Goal: Task Accomplishment & Management: Use online tool/utility

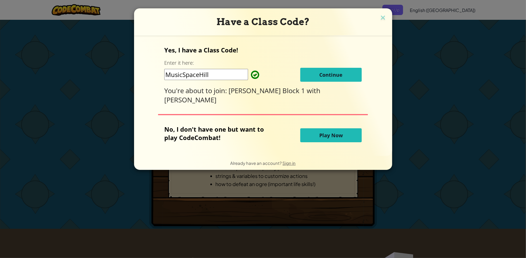
click at [328, 78] on span "Continue" at bounding box center [330, 74] width 23 height 7
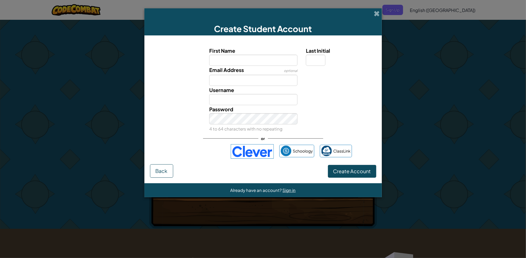
type input "k"
type input "Kenadi"
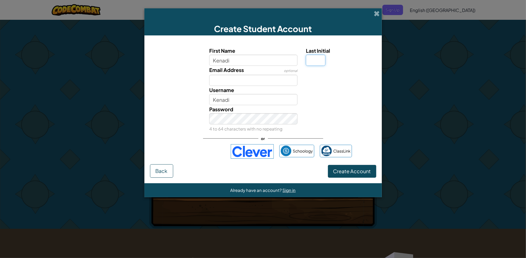
click at [313, 58] on input "Last Initial" at bounding box center [316, 60] width 20 height 11
type input "S"
type input "KenadiS"
click at [269, 78] on input "Email Address" at bounding box center [253, 80] width 88 height 11
click at [271, 92] on div "Username KenadiS" at bounding box center [253, 95] width 97 height 19
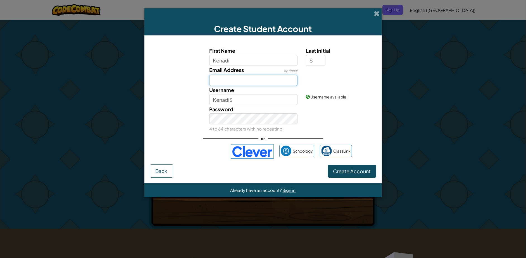
click at [277, 84] on input "Email Address" at bounding box center [253, 80] width 88 height 11
type input "1174726113@stu.gcsnc.com"
click at [354, 174] on button "Create Account" at bounding box center [352, 171] width 48 height 13
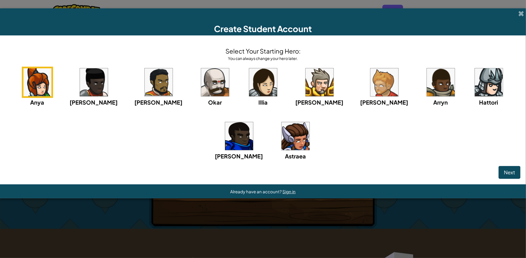
click at [427, 83] on img at bounding box center [441, 82] width 28 height 28
click at [278, 145] on div "Anya Ida Alejandro Okar Illia Tharin Ned Arryn Hattori Gordon Astraea" at bounding box center [263, 121] width 514 height 108
click at [281, 144] on img at bounding box center [295, 136] width 28 height 28
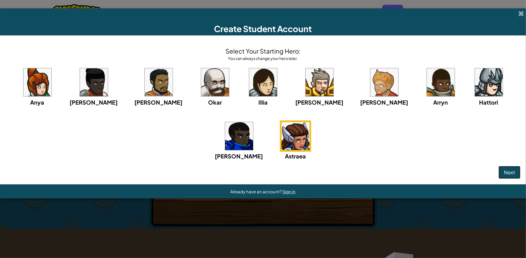
click at [502, 172] on button "Next" at bounding box center [509, 172] width 22 height 13
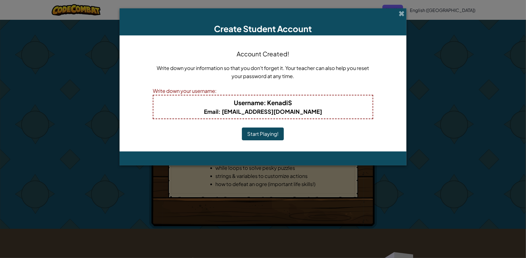
click at [271, 131] on button "Start Playing!" at bounding box center [263, 134] width 42 height 13
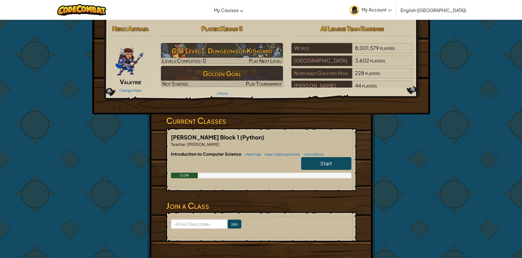
click at [326, 160] on span "Start" at bounding box center [326, 163] width 12 height 6
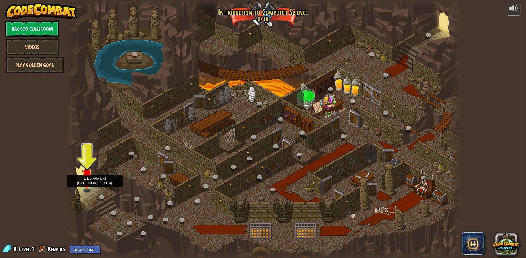
click at [86, 186] on div at bounding box center [87, 186] width 8 height 8
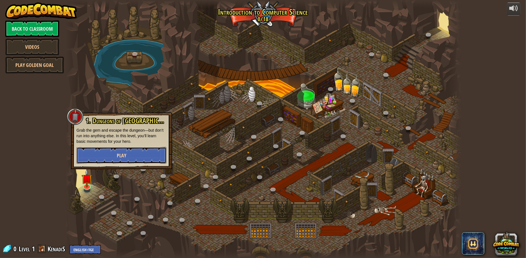
click at [120, 155] on span "Play" at bounding box center [121, 155] width 9 height 7
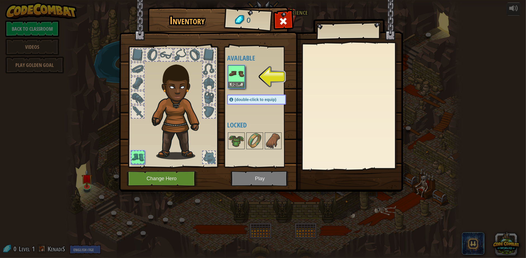
drag, startPoint x: 300, startPoint y: 77, endPoint x: 269, endPoint y: 26, distance: 59.6
click at [293, 51] on img at bounding box center [261, 90] width 284 height 203
click at [236, 90] on div "Available Equip (double-click to equip) Locked" at bounding box center [262, 107] width 70 height 116
click at [236, 87] on button "Equip" at bounding box center [236, 85] width 16 height 6
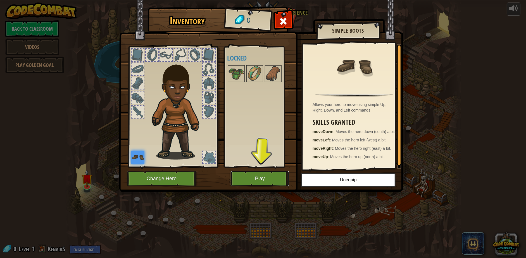
click at [265, 177] on button "Play" at bounding box center [260, 178] width 58 height 15
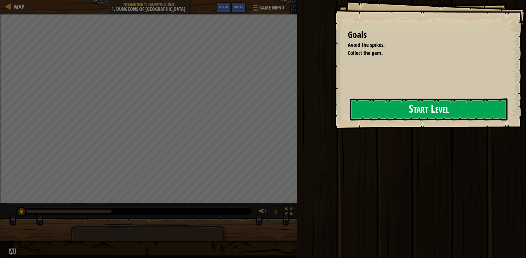
click at [386, 103] on button "Start Level" at bounding box center [428, 110] width 157 height 22
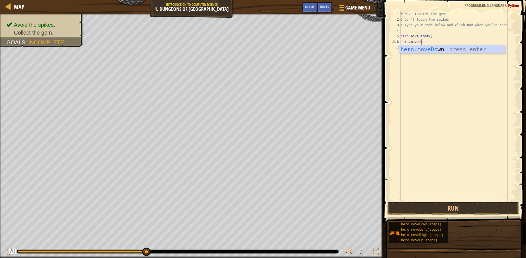
scroll to position [2, 1]
type textarea "hero.movedown"
click at [469, 209] on button "Run" at bounding box center [453, 208] width 132 height 13
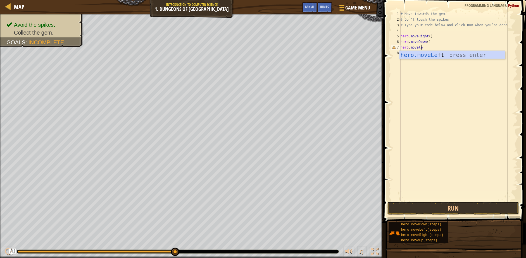
scroll to position [2, 1]
type textarea "hero.moveleft"
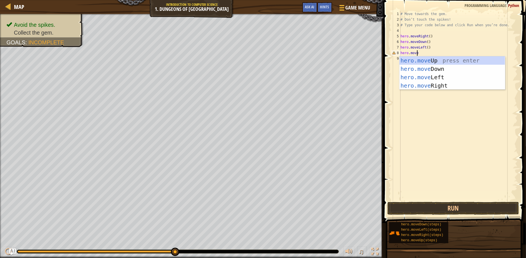
scroll to position [2, 1]
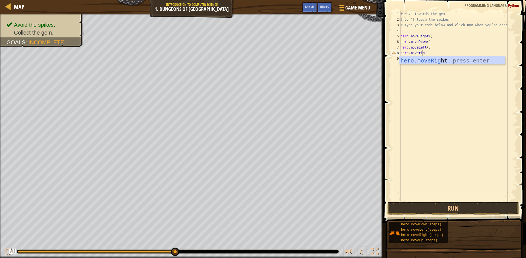
type textarea "hero.moveright"
click at [438, 208] on button "Run" at bounding box center [453, 208] width 132 height 13
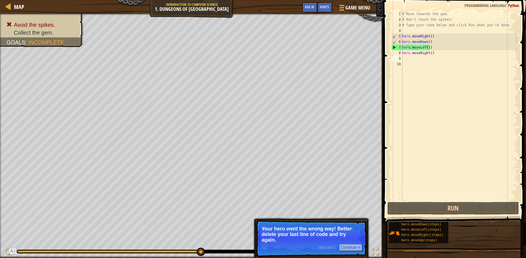
click at [328, 231] on p "Your hero went the wrong way! Better delete your last line of code and try agai…" at bounding box center [311, 234] width 99 height 17
click at [347, 247] on button "Continue" at bounding box center [350, 247] width 23 height 7
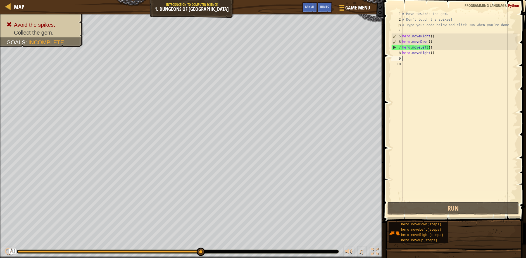
type textarea "f"
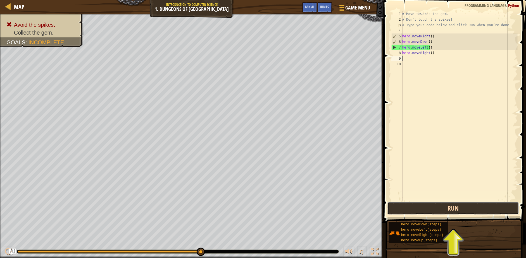
click at [457, 210] on button "Run" at bounding box center [453, 208] width 132 height 13
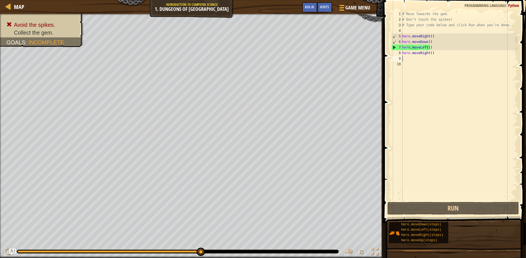
click at [424, 45] on div "# Move towards the gem. # Don’t touch the spikes! # Type your code below and cl…" at bounding box center [459, 111] width 116 height 201
click at [428, 46] on div "# Move towards the gem. # Don’t touch the spikes! # Type your code below and cl…" at bounding box center [459, 111] width 116 height 201
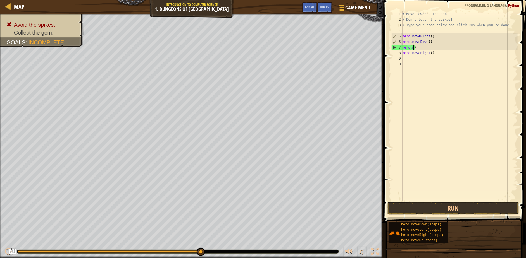
type textarea ")"
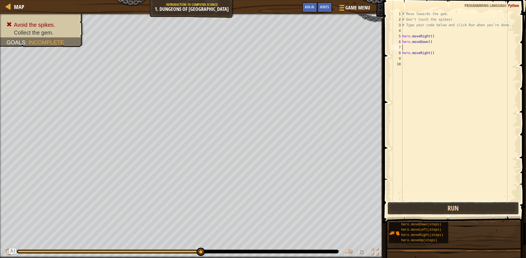
click at [442, 204] on button "Run" at bounding box center [453, 208] width 132 height 13
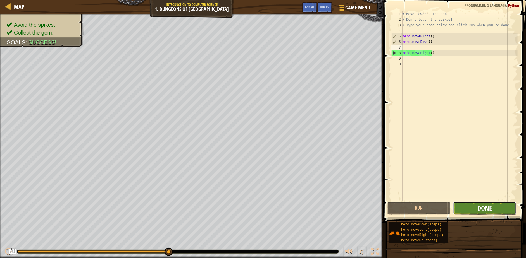
click at [490, 212] on span "Done" at bounding box center [484, 208] width 15 height 9
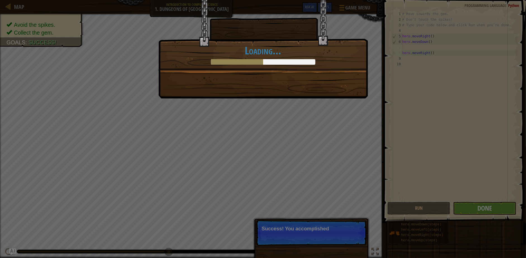
click at [319, 216] on div "You completed Dungeons of Kithgard! +0 +0 New Item Clean code: no code errors o…" at bounding box center [263, 129] width 526 height 258
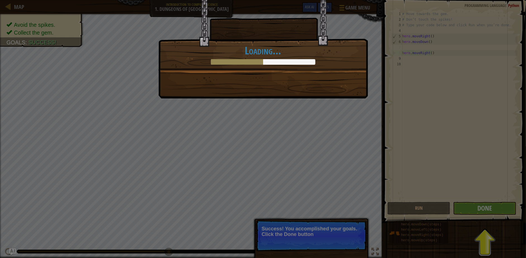
drag, startPoint x: 525, startPoint y: 205, endPoint x: 491, endPoint y: 207, distance: 33.8
click at [516, 209] on div "You completed Dungeons of Kithgard! +4 +0 New Item Clean code: no code errors o…" at bounding box center [263, 129] width 526 height 258
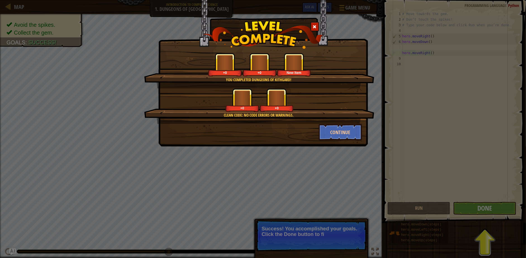
click at [491, 207] on div "You completed Dungeons of Kithgard! +0 +0 New Item Clean code: no code errors o…" at bounding box center [263, 129] width 526 height 258
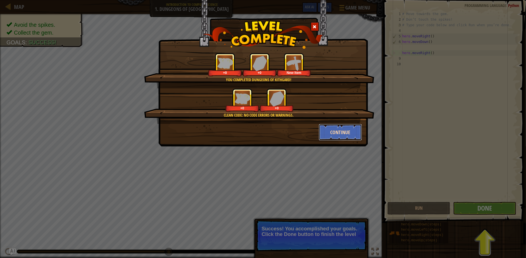
click at [349, 137] on button "Continue" at bounding box center [339, 132] width 43 height 17
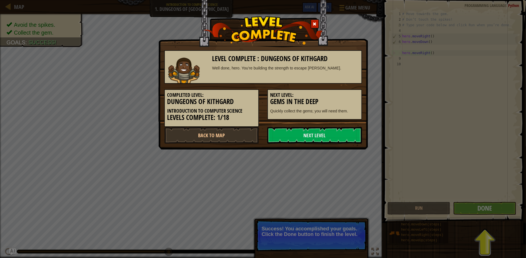
click at [349, 137] on link "Next Level" at bounding box center [314, 135] width 95 height 17
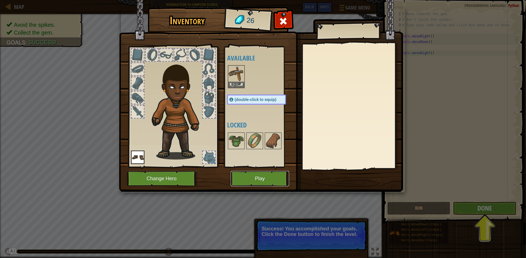
click at [257, 185] on button "Play" at bounding box center [260, 178] width 58 height 15
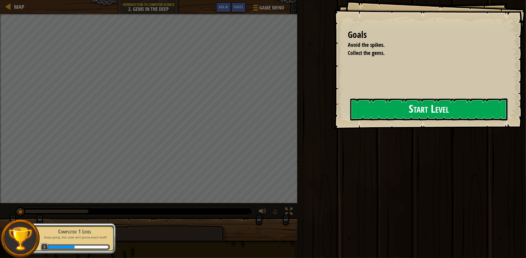
click at [360, 117] on button "Start Level" at bounding box center [428, 110] width 157 height 22
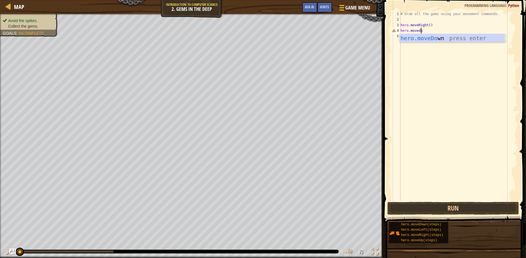
scroll to position [2, 1]
type textarea "hero.movedown"
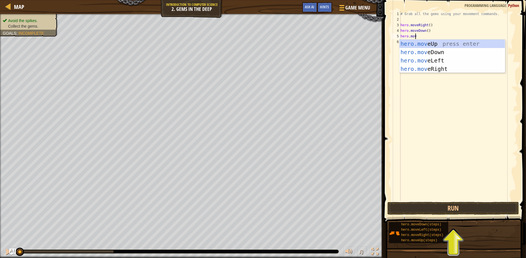
scroll to position [2, 1]
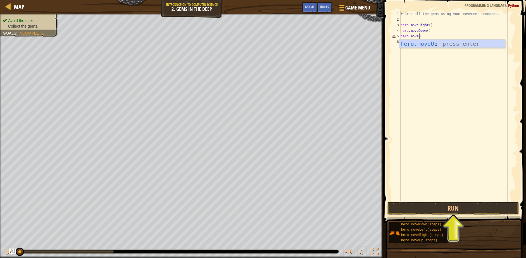
type textarea "hero.moveup"
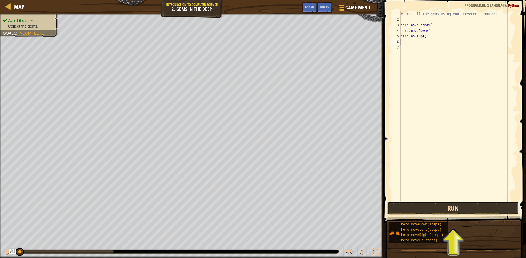
click at [440, 203] on button "Run" at bounding box center [453, 208] width 132 height 13
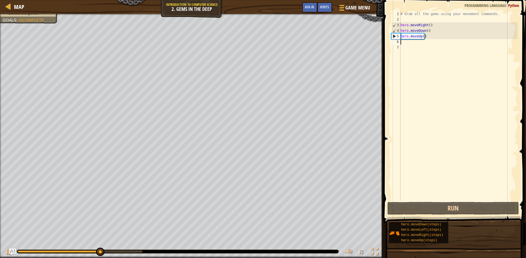
click at [422, 36] on div "# Grab all the gems using your movement commands. hero . moveRight ( ) hero . m…" at bounding box center [458, 111] width 118 height 201
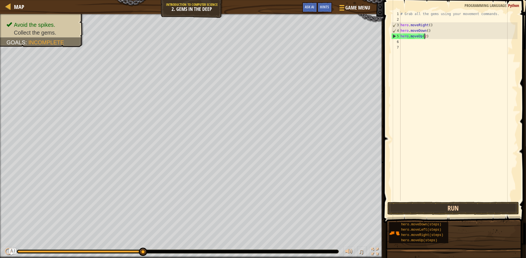
type textarea "hero.moveUp(2)"
click at [433, 212] on button "Run" at bounding box center [453, 208] width 132 height 13
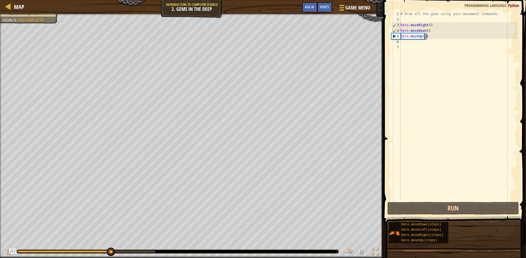
click at [418, 42] on div "# Grab all the gems using your movement commands. hero . moveRight ( ) hero . m…" at bounding box center [458, 111] width 118 height 201
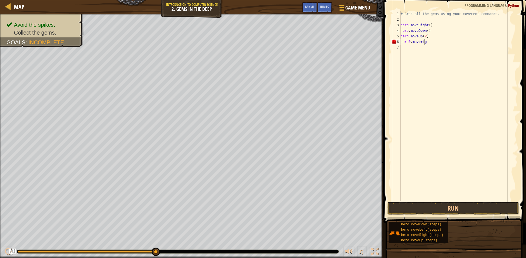
type textarea "hero0.moveright"
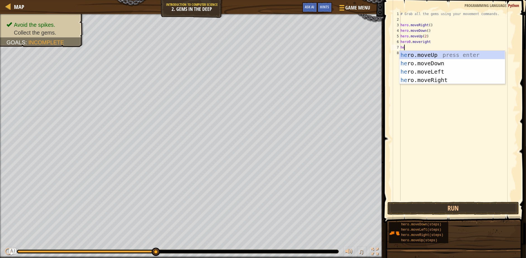
scroll to position [2, 0]
type textarea "h"
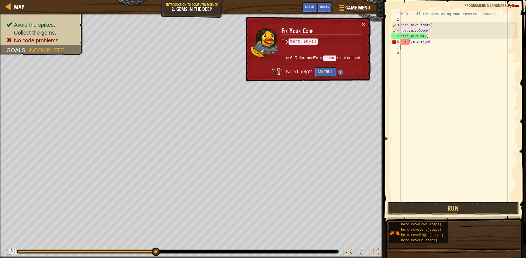
click at [427, 42] on div "# Grab all the gems using your movement commands. hero . moveRight ( ) hero . m…" at bounding box center [458, 111] width 118 height 201
click at [419, 211] on button "Run" at bounding box center [453, 208] width 132 height 13
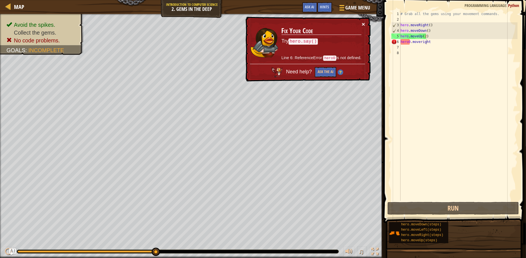
click at [362, 25] on button "×" at bounding box center [362, 24] width 3 height 6
click at [408, 42] on div "# Grab all the gems using your movement commands. hero . moveRight ( ) hero . m…" at bounding box center [458, 111] width 118 height 201
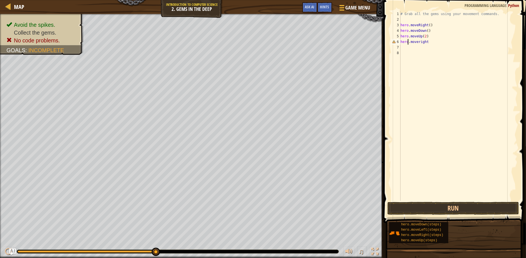
click at [429, 43] on div "# Grab all the gems using your movement commands. hero . moveRight ( ) hero . m…" at bounding box center [458, 111] width 118 height 201
type textarea "hero.moveright(2)"
click at [422, 213] on button "Run" at bounding box center [453, 208] width 132 height 13
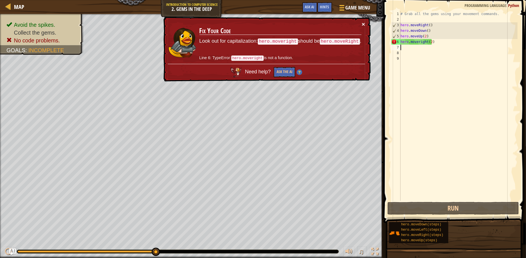
click at [362, 23] on button "×" at bounding box center [364, 26] width 4 height 6
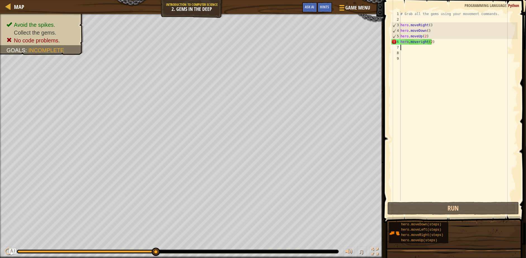
click at [444, 45] on div "# Grab all the gems using your movement commands. hero . moveRight ( ) hero . m…" at bounding box center [458, 111] width 118 height 201
click at [442, 41] on div "# Grab all the gems using your movement commands. hero . moveRight ( ) hero . m…" at bounding box center [458, 111] width 118 height 201
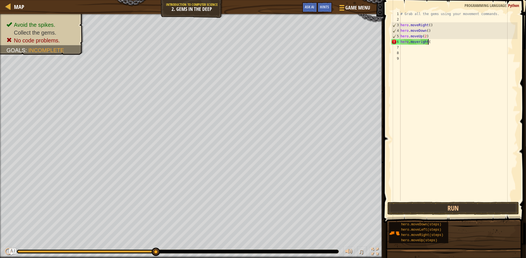
type textarea "hero.moveright"
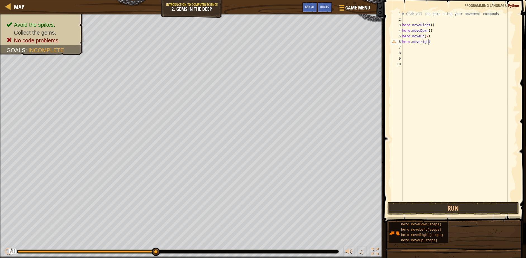
click at [428, 40] on div "# Grab all the gems using your movement commands. hero . moveRight ( ) hero . m…" at bounding box center [459, 111] width 116 height 201
type textarea "h"
type textarea "hero.moveUp(2)"
click at [447, 208] on button "Run" at bounding box center [453, 208] width 132 height 13
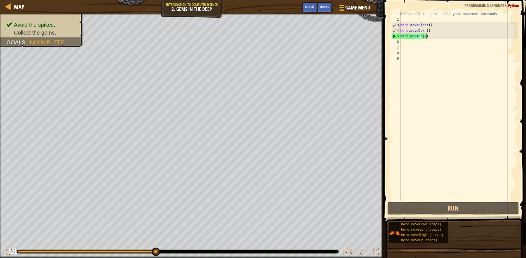
drag, startPoint x: 155, startPoint y: 253, endPoint x: 229, endPoint y: 262, distance: 74.2
click at [229, 0] on html "Map Introduction to Computer Science 2. Gems in the Deep Game Menu Done Hints A…" at bounding box center [263, 0] width 526 height 0
click at [405, 42] on div "# Grab all the gems using your movement commands. hero . moveRight ( ) hero . m…" at bounding box center [458, 111] width 118 height 201
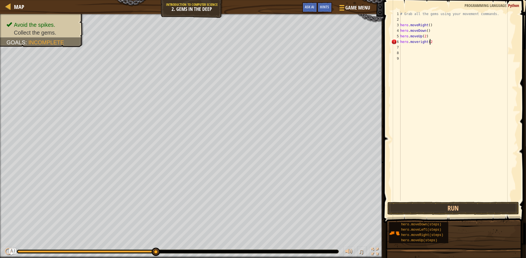
type textarea "hero.moveright(2)"
click at [435, 210] on button "Run" at bounding box center [453, 208] width 132 height 13
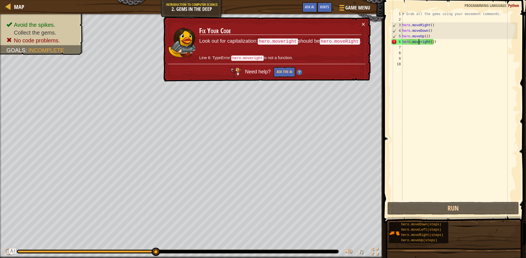
click at [419, 43] on div "# Grab all the gems using your movement commands. hero . moveRight ( ) hero . m…" at bounding box center [459, 111] width 116 height 201
click at [419, 41] on div "# Grab all the gems using your movement commands. hero . moveRight ( ) hero . m…" at bounding box center [459, 111] width 116 height 201
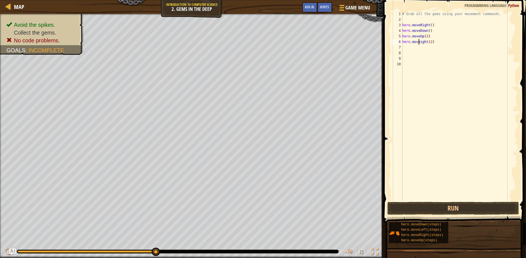
scroll to position [2, 1]
click at [480, 49] on div "hero.moveR ight press enter" at bounding box center [454, 57] width 106 height 25
type textarea "hero.moveRight(2)"
click at [411, 214] on button "Run" at bounding box center [453, 208] width 132 height 13
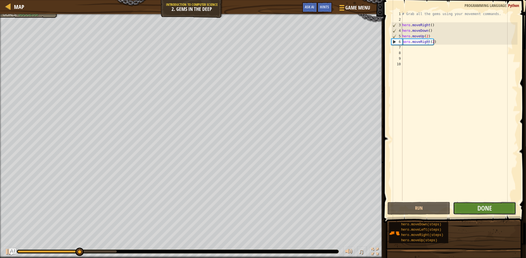
click at [461, 206] on button "Done" at bounding box center [484, 208] width 63 height 13
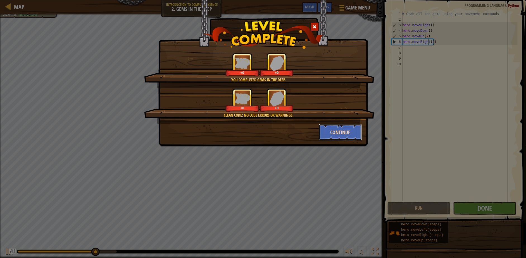
click at [346, 139] on button "Continue" at bounding box center [339, 132] width 43 height 17
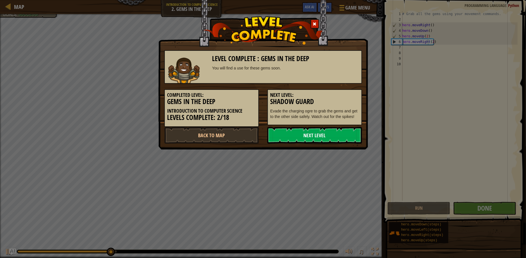
click at [346, 136] on link "Next Level" at bounding box center [314, 135] width 95 height 17
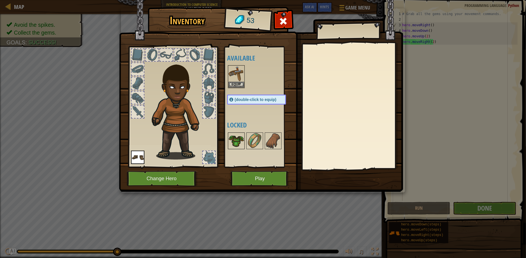
click at [243, 138] on img at bounding box center [236, 141] width 16 height 16
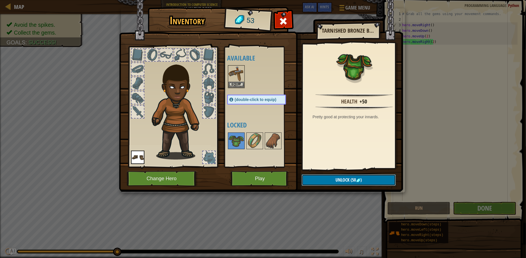
click at [326, 174] on button "Unlock (50 )" at bounding box center [348, 179] width 94 height 11
click at [330, 174] on img at bounding box center [261, 90] width 284 height 203
click at [337, 180] on button "Unlock" at bounding box center [348, 179] width 94 height 11
click at [337, 180] on button "Confirm" at bounding box center [348, 179] width 94 height 11
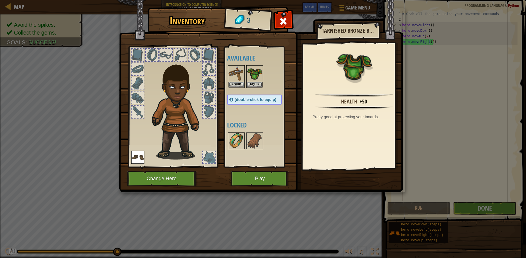
click at [240, 142] on img at bounding box center [236, 141] width 16 height 16
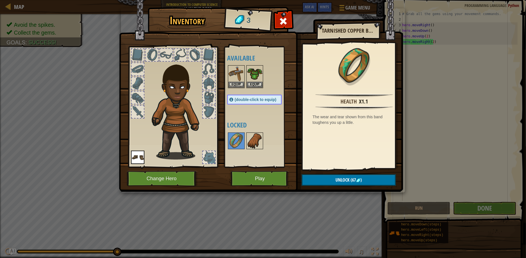
click at [251, 141] on img at bounding box center [255, 141] width 16 height 16
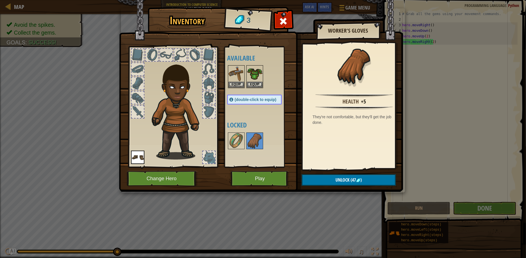
click at [135, 112] on div at bounding box center [137, 112] width 12 height 12
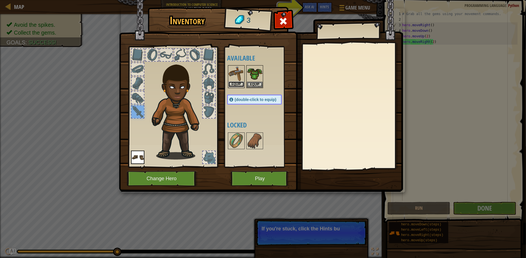
click at [238, 82] on button "Equip" at bounding box center [236, 85] width 16 height 6
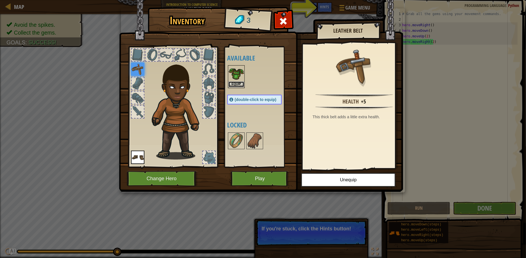
click at [238, 84] on button "Equip" at bounding box center [236, 85] width 16 height 6
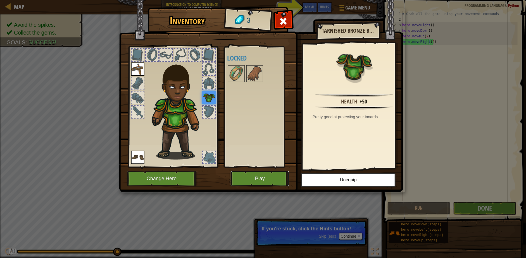
click at [282, 176] on button "Play" at bounding box center [260, 178] width 58 height 15
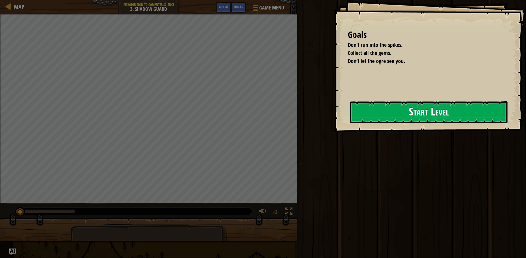
click at [374, 120] on button "Start Level" at bounding box center [428, 112] width 157 height 22
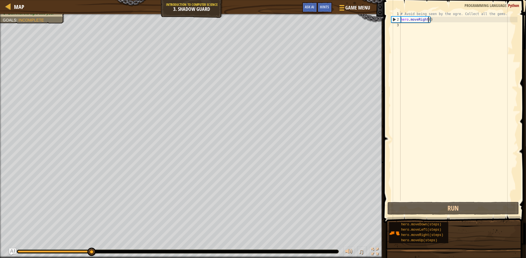
click at [428, 20] on div "# Avoid being seen by the ogre. Collect all the gems. hero . moveRight ( )" at bounding box center [458, 111] width 118 height 201
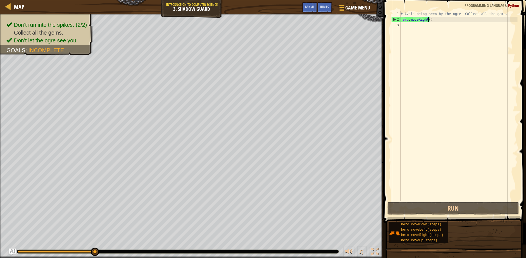
scroll to position [2, 2]
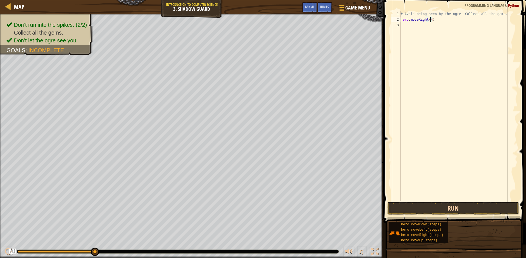
type textarea "hero.moveRight(4)"
click at [433, 206] on button "Run" at bounding box center [453, 208] width 132 height 13
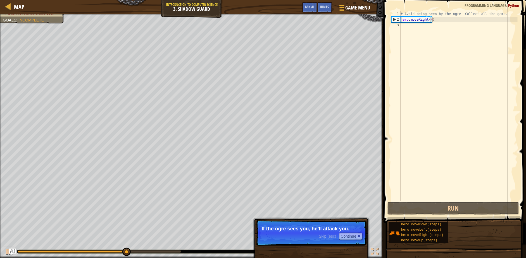
click at [318, 227] on p "If the ogre sees you, he’ll attack you." at bounding box center [311, 229] width 99 height 6
click at [344, 238] on button "Continue" at bounding box center [350, 236] width 23 height 7
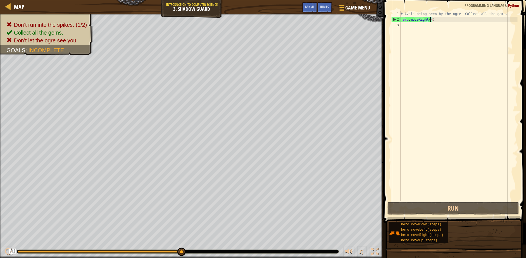
click at [437, 18] on div "# Avoid being seen by the ogre. Collect all the gems. hero . moveRight ( 4 )" at bounding box center [458, 111] width 118 height 201
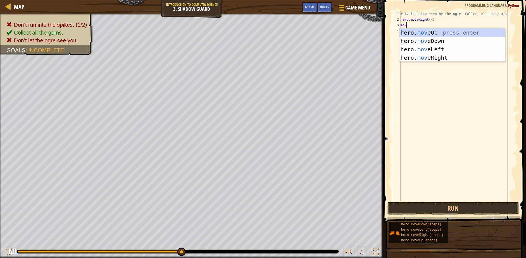
type textarea "move"
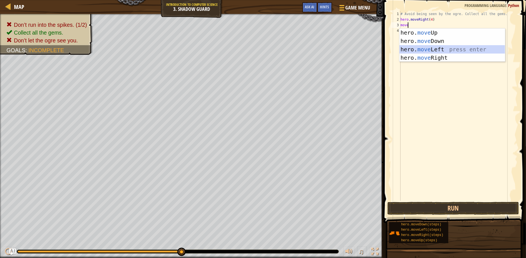
click at [437, 51] on div "hero. move Up press enter hero. move Down press enter hero. move Left press ent…" at bounding box center [452, 53] width 106 height 50
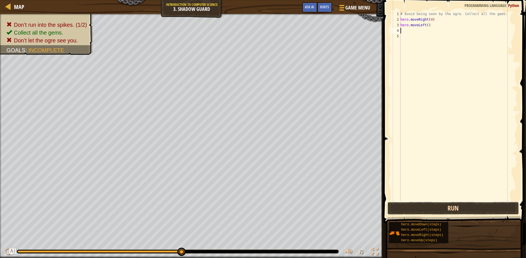
click at [450, 209] on button "Run" at bounding box center [453, 208] width 132 height 13
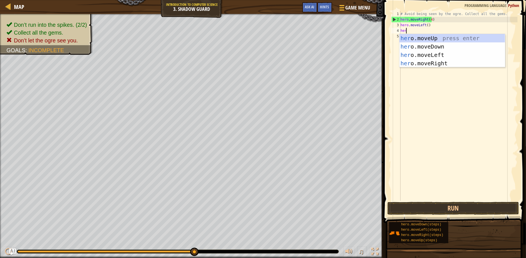
type textarea "hero"
click at [415, 35] on div "hero .moveUp press enter hero .moveDown press enter hero .moveLeft press enter …" at bounding box center [452, 59] width 106 height 50
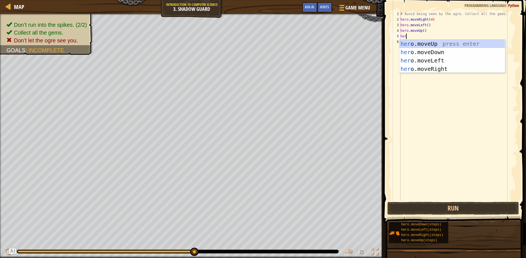
type textarea "hero"
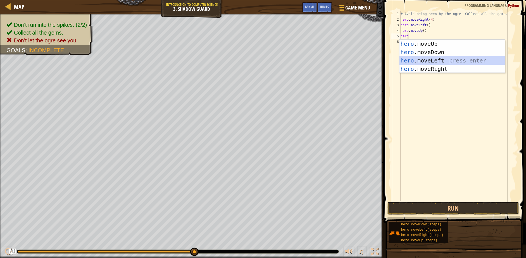
click at [443, 59] on div "hero .moveUp press enter hero .moveDown press enter hero .moveLeft press enter …" at bounding box center [452, 65] width 106 height 50
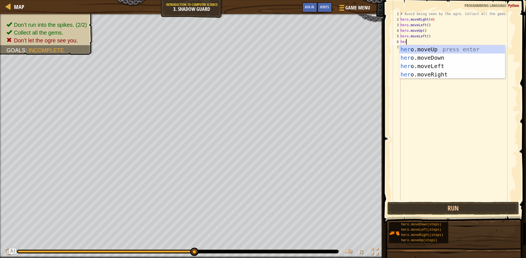
type textarea "hero"
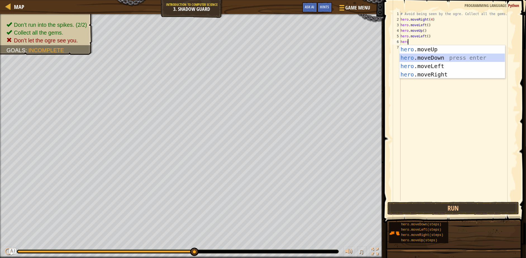
click at [440, 54] on div "hero .moveUp press enter hero .moveDown press enter hero .moveLeft press enter …" at bounding box center [452, 70] width 106 height 50
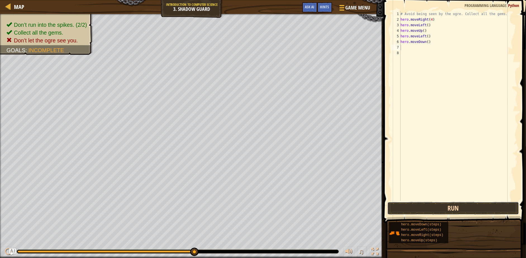
click at [443, 206] on button "Run" at bounding box center [453, 208] width 132 height 13
click at [427, 38] on div "# Avoid being seen by the ogre. Collect all the gems. hero . moveRight ( 4 ) he…" at bounding box center [458, 111] width 118 height 201
click at [428, 47] on div "# Avoid being seen by the ogre. Collect all the gems. hero . moveRight ( 4 ) he…" at bounding box center [458, 111] width 118 height 201
type textarea "h"
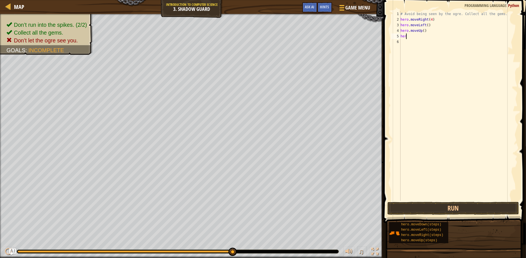
type textarea "h"
click at [429, 20] on div "# Avoid being seen by the ogre. Collect all the gems. hero . moveRight ( 4 )" at bounding box center [458, 111] width 118 height 201
type textarea "hero.moveRight(1)"
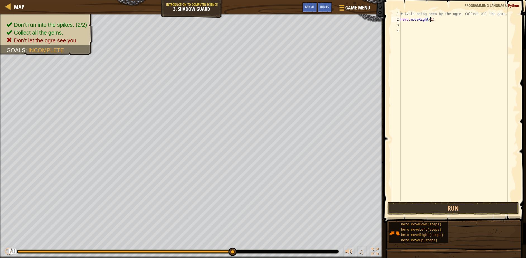
scroll to position [2, 2]
click at [427, 26] on div "# Avoid being seen by the ogre. Collect all the gems. hero . moveRight ( 1 )" at bounding box center [458, 111] width 118 height 201
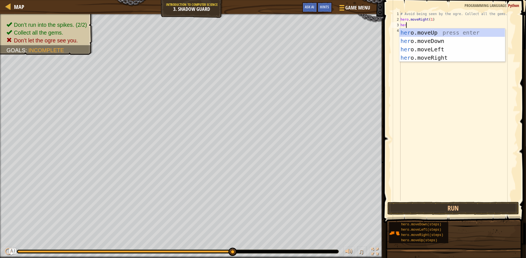
scroll to position [2, 0]
type textarea "hero.move"
click at [448, 34] on div "hero.move Up press enter hero.move Down press enter hero.move Left press enter …" at bounding box center [452, 53] width 106 height 50
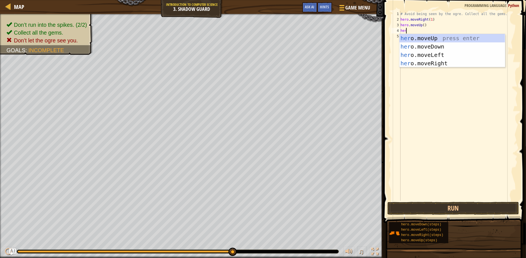
type textarea "hero"
click at [429, 56] on div "hero .moveUp press enter hero .moveDown press enter hero .moveLeft press enter …" at bounding box center [452, 59] width 106 height 50
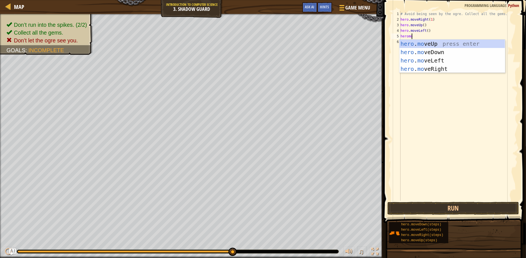
type textarea "heromov"
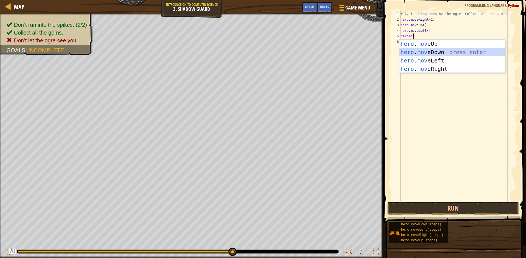
click at [429, 49] on div "hero . mov eUp press enter hero . mov eDown press enter hero . mov eLeft press …" at bounding box center [452, 65] width 106 height 50
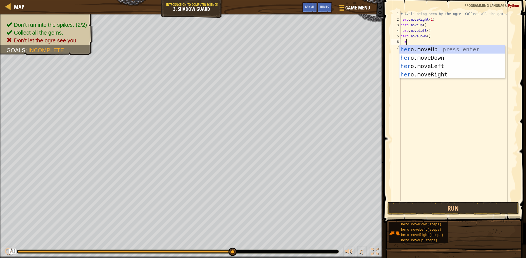
type textarea "hero"
click at [430, 75] on div "hero .moveUp press enter hero .moveDown press enter hero .moveLeft press enter …" at bounding box center [452, 70] width 106 height 50
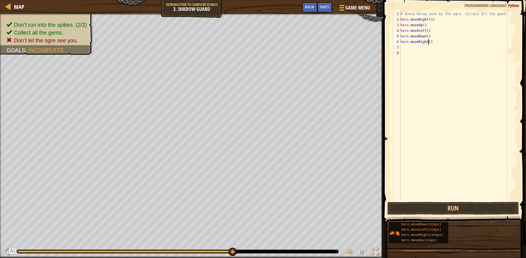
click at [428, 41] on div "# Avoid being seen by the ogre. Collect all the gems. hero . moveRight ( 1 ) he…" at bounding box center [458, 111] width 118 height 201
type textarea "hero.moveRight(2)"
click at [425, 54] on div "# Avoid being seen by the ogre. Collect all the gems. hero . moveRight ( 1 ) he…" at bounding box center [458, 111] width 118 height 201
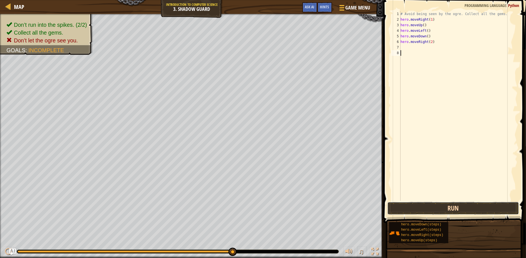
click at [461, 213] on button "Run" at bounding box center [453, 208] width 132 height 13
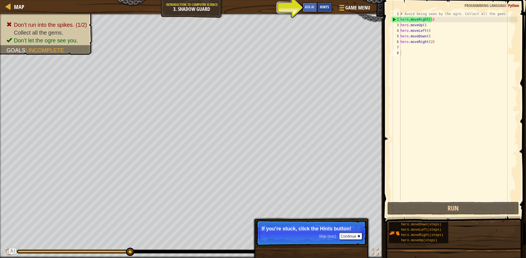
click at [322, 4] on div "Hints" at bounding box center [324, 7] width 15 height 10
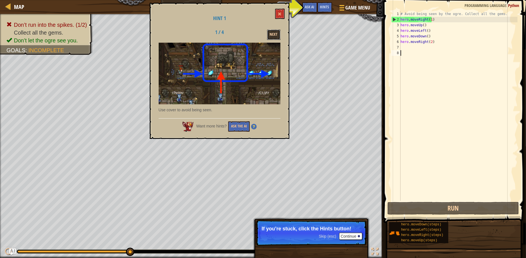
click at [278, 35] on button "Next" at bounding box center [273, 35] width 13 height 10
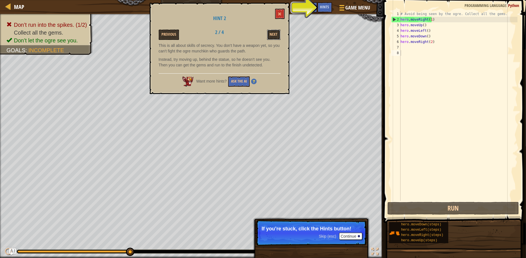
click at [278, 35] on button "Next" at bounding box center [273, 35] width 13 height 10
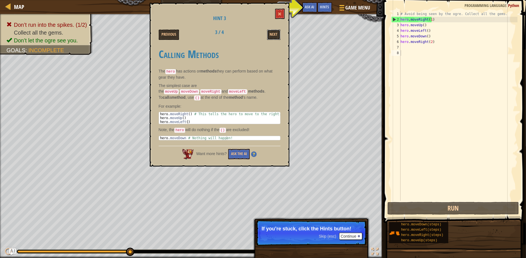
click at [278, 35] on button "Next" at bounding box center [273, 35] width 13 height 10
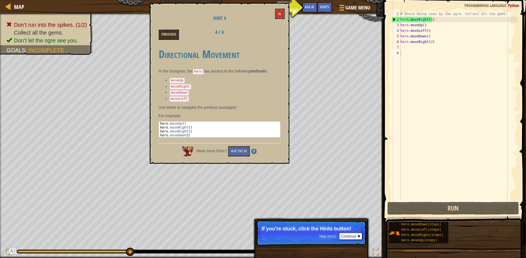
click at [277, 36] on div "Previous 4 / 4" at bounding box center [219, 35] width 130 height 10
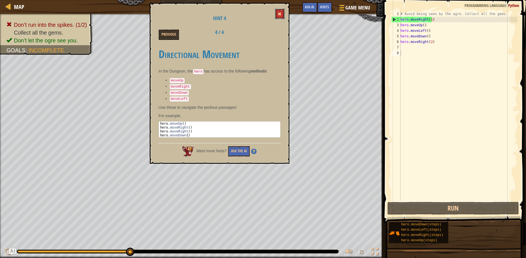
click at [284, 15] on button at bounding box center [279, 14] width 9 height 10
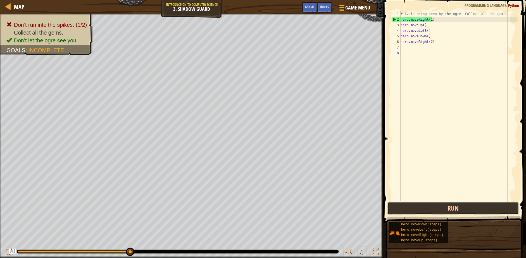
click at [426, 209] on button "Run" at bounding box center [453, 208] width 132 height 13
click at [425, 31] on div "# Avoid being seen by the ogre. Collect all the gems. hero . moveRight ( 1 ) he…" at bounding box center [458, 111] width 118 height 201
click at [426, 31] on div "# Avoid being seen by the ogre. Collect all the gems. hero . moveRight ( 1 ) he…" at bounding box center [458, 111] width 118 height 201
click at [422, 25] on div "# Avoid being seen by the ogre. Collect all the gems. hero . moveRight ( 1 ) he…" at bounding box center [458, 111] width 118 height 201
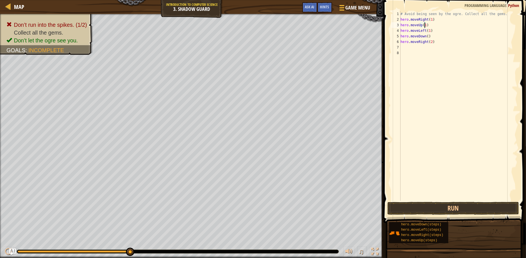
click at [426, 37] on div "# Avoid being seen by the ogre. Collect all the gems. hero . moveRight ( 1 ) he…" at bounding box center [458, 111] width 118 height 201
click at [413, 213] on button "Run" at bounding box center [453, 208] width 132 height 13
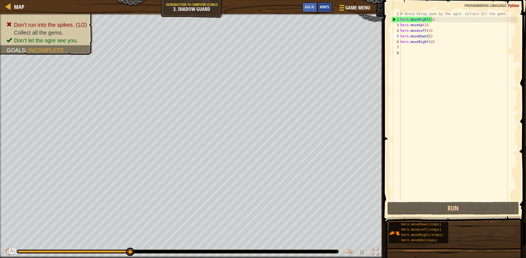
click at [329, 9] on div "Hints" at bounding box center [324, 7] width 15 height 10
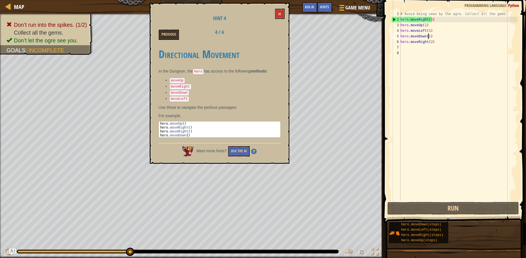
click at [232, 154] on div "Hint 4 Previous 4 / 4 Directional Movement In the Dungeon, the hero has access …" at bounding box center [220, 83] width 140 height 161
click at [241, 147] on button "Ask the AI" at bounding box center [238, 151] width 21 height 10
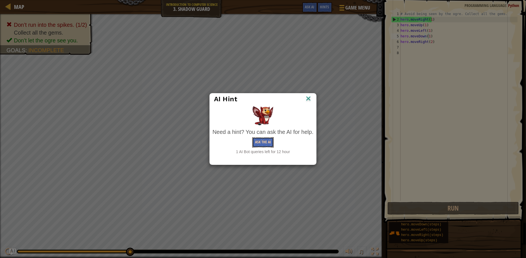
click at [259, 140] on button "Ask the AI" at bounding box center [262, 142] width 21 height 10
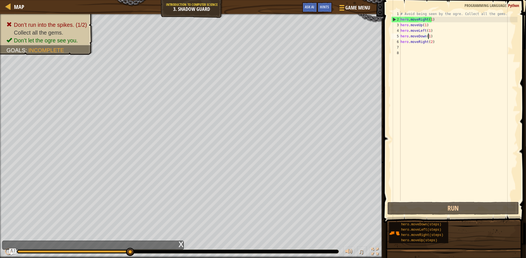
click at [332, 7] on div "Game Menu Done Hints Ask AI" at bounding box center [336, 8] width 74 height 13
click at [328, 7] on span "Hints" at bounding box center [324, 6] width 9 height 5
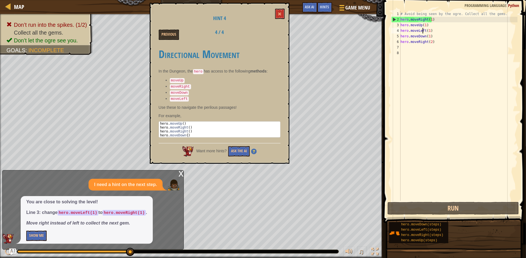
click at [423, 30] on div "# Avoid being seen by the ogre. Collect all the gems. hero . moveRight ( 1 ) he…" at bounding box center [458, 111] width 118 height 201
type textarea "hero.moveLeft(1)"
drag, startPoint x: 429, startPoint y: 30, endPoint x: 399, endPoint y: 31, distance: 30.2
click at [399, 31] on div "hero.moveLeft(1) 1 2 3 4 5 6 7 8 # Avoid being seen by the ogre. Collect all th…" at bounding box center [453, 106] width 127 height 190
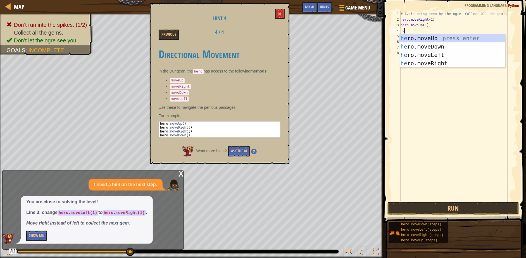
type textarea "hero"
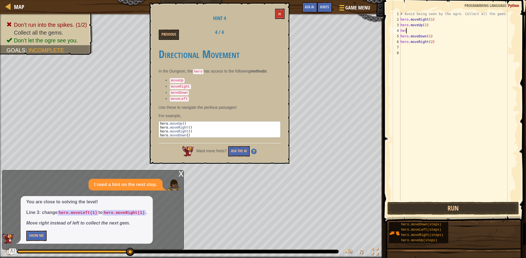
type textarea "h"
type textarea "hero.moveUp(1)"
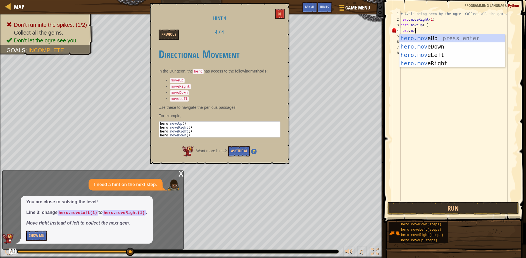
type textarea "hero.move"
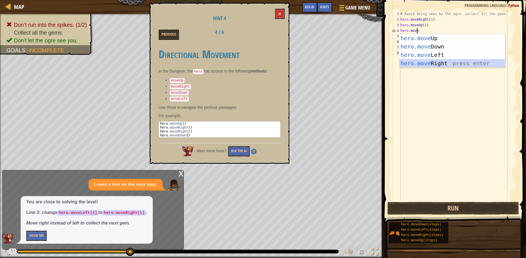
click at [445, 59] on div "hero.move Up press enter hero.move Down press enter hero.move Left press enter …" at bounding box center [452, 59] width 106 height 50
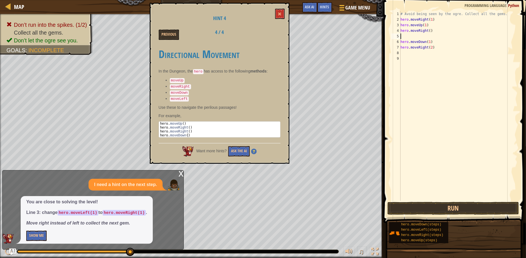
click at [428, 32] on div "# Avoid being seen by the ogre. Collect all the gems. hero . moveRight ( 1 ) he…" at bounding box center [458, 111] width 118 height 201
type textarea "hero.moveRight(1)"
click at [454, 209] on button "Run" at bounding box center [453, 208] width 132 height 13
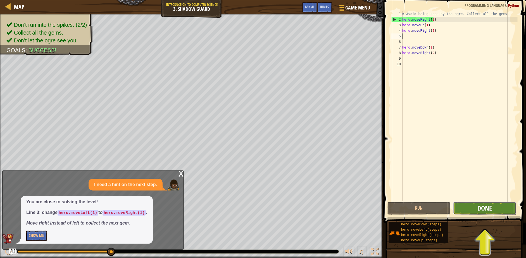
click at [485, 206] on span "Done" at bounding box center [484, 208] width 15 height 9
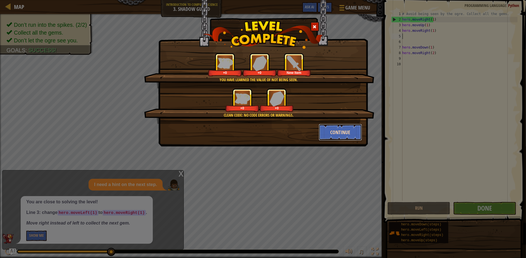
click at [353, 140] on button "Continue" at bounding box center [339, 132] width 43 height 17
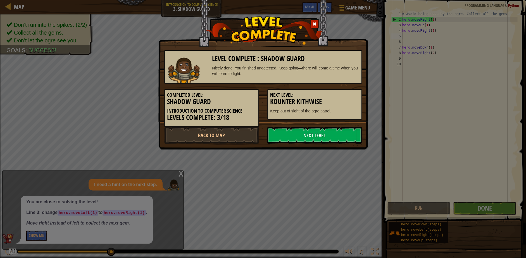
click at [315, 137] on link "Next Level" at bounding box center [314, 135] width 95 height 17
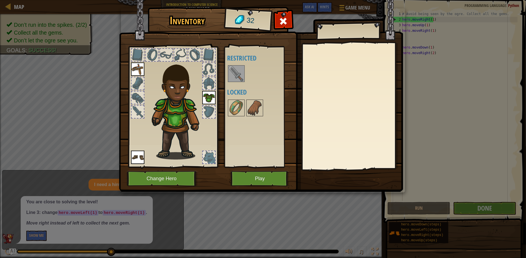
click at [236, 97] on div "Available Equip Equip Equip (double-click to equip) Restricted Locked" at bounding box center [262, 107] width 70 height 116
click at [233, 107] on img at bounding box center [236, 108] width 16 height 16
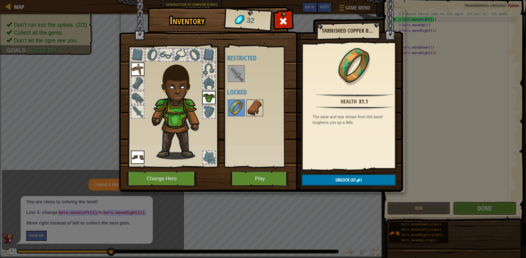
click at [258, 107] on img at bounding box center [255, 108] width 16 height 16
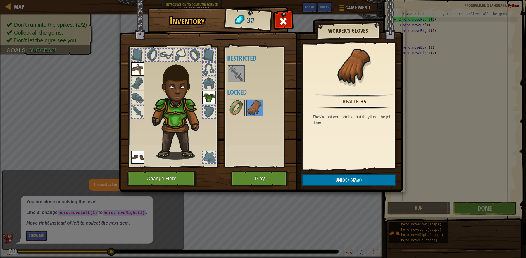
drag, startPoint x: 215, startPoint y: 109, endPoint x: 221, endPoint y: 104, distance: 7.9
click at [216, 107] on div at bounding box center [173, 106] width 92 height 126
click at [202, 110] on div at bounding box center [208, 111] width 13 height 13
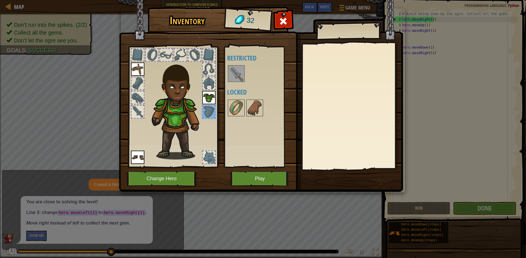
click at [208, 64] on div at bounding box center [209, 69] width 12 height 12
click at [235, 71] on img at bounding box center [236, 74] width 16 height 16
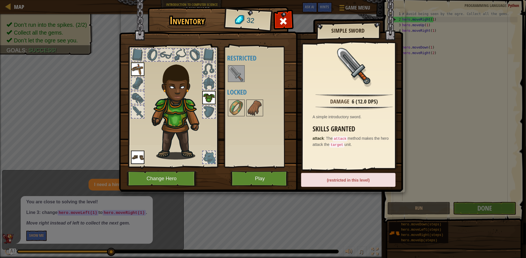
click at [339, 181] on div "(restricted in this level)" at bounding box center [348, 180] width 94 height 14
click at [244, 181] on button "Play" at bounding box center [260, 178] width 58 height 15
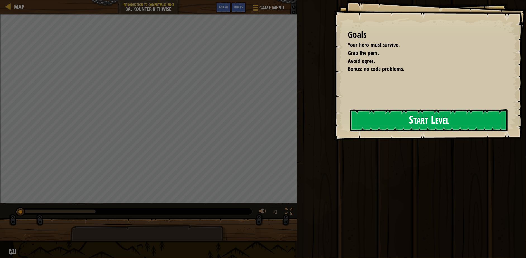
click at [346, 129] on div "Goals Your hero must survive. Grab the gem. Avoid ogres. Bonus: no code problem…" at bounding box center [430, 70] width 192 height 140
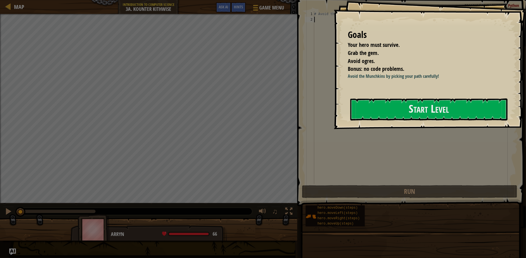
click at [349, 123] on div "Goals Your hero must survive. Grab the gem. Avoid ogres. Bonus: no code problem…" at bounding box center [430, 64] width 192 height 129
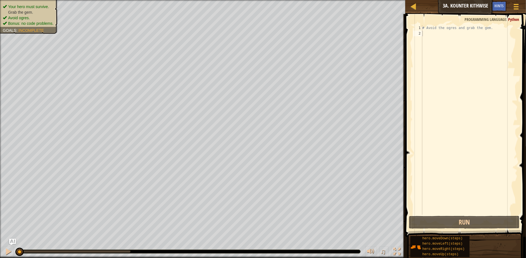
click at [441, 38] on div "# Avoid the ogres and grab the gem." at bounding box center [469, 125] width 96 height 201
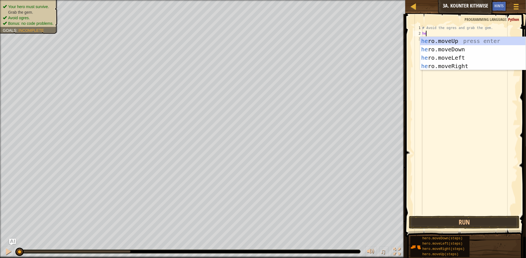
type textarea "her"
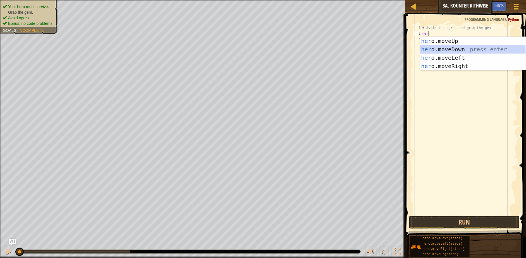
click at [447, 49] on div "her o.moveUp press enter her o.moveDown press enter her o.moveLeft press enter …" at bounding box center [473, 62] width 106 height 50
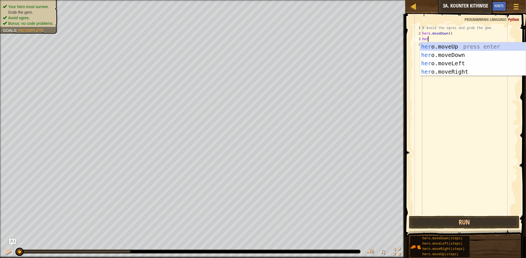
type textarea "hero"
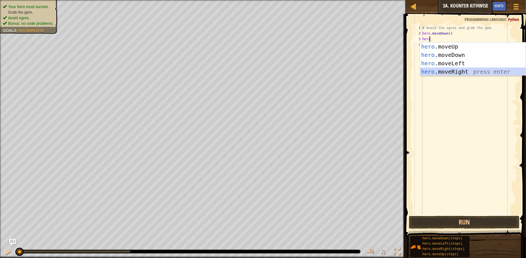
click at [452, 71] on div "hero .moveUp press enter hero .moveDown press enter hero .moveLeft press enter …" at bounding box center [473, 67] width 106 height 50
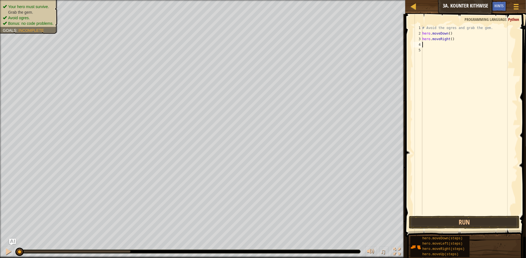
click at [448, 34] on div "# Avoid the ogres and grab the gem. hero . moveDown ( ) hero . moveRight ( )" at bounding box center [469, 125] width 96 height 201
click at [449, 38] on div "# Avoid the ogres and grab the gem. hero . moveDown ( 1 ) hero . moveRight ( )" at bounding box center [469, 125] width 96 height 201
type textarea "hero.moveRight(4)"
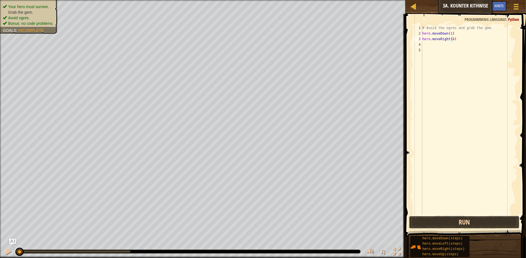
click at [425, 217] on button "Run" at bounding box center [464, 222] width 111 height 13
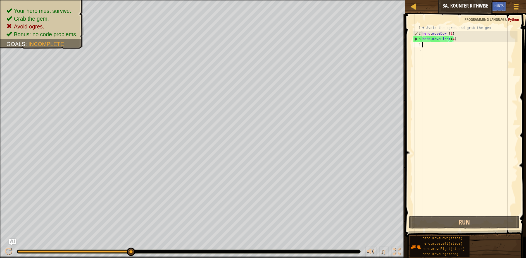
click at [459, 43] on div "# Avoid the ogres and grab the gem. hero . moveDown ( 1 ) hero . moveRight ( 4 )" at bounding box center [469, 125] width 96 height 201
click at [450, 38] on div "# Avoid the ogres and grab the gem. hero . moveDown ( 1 ) hero . moveRight ( 4 )" at bounding box center [469, 125] width 96 height 201
click at [415, 38] on div "3" at bounding box center [417, 39] width 9 height 6
type textarea "hero.moveRight(4)"
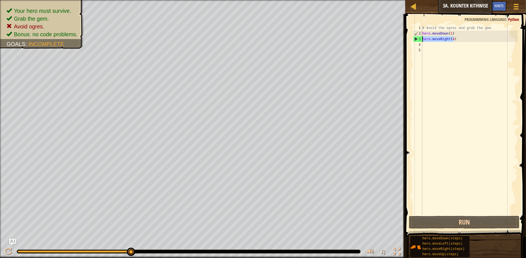
drag, startPoint x: 457, startPoint y: 41, endPoint x: 414, endPoint y: 37, distance: 43.2
click at [414, 37] on div "hero.moveRight(4) 1 2 3 4 5 # Avoid the ogres and grab the gem. hero . moveDown…" at bounding box center [465, 120] width 106 height 190
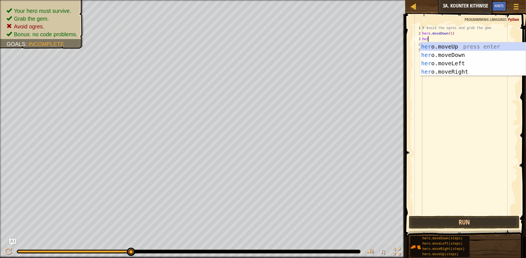
type textarea "hero"
click at [435, 54] on div "hero .moveUp press enter hero .moveDown press enter hero .moveLeft press enter …" at bounding box center [473, 67] width 106 height 50
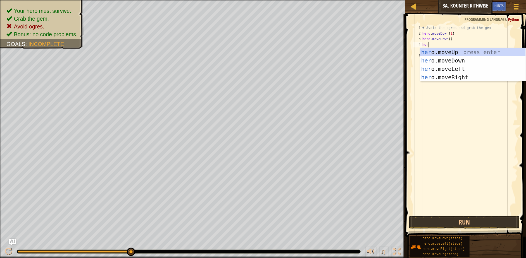
type textarea "hero"
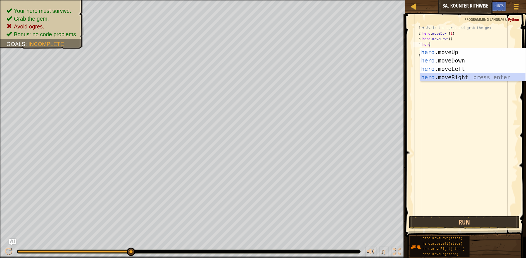
click at [437, 76] on div "hero .moveUp press enter hero .moveDown press enter hero .moveLeft press enter …" at bounding box center [473, 73] width 106 height 50
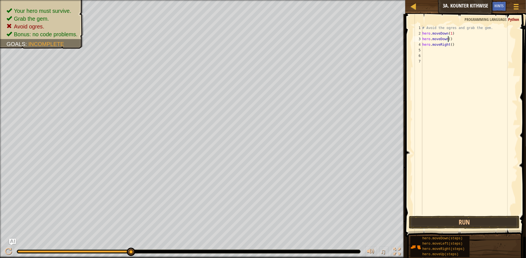
click at [448, 40] on div "# Avoid the ogres and grab the gem. hero . moveDown ( 1 ) hero . moveDown ( ) h…" at bounding box center [469, 125] width 96 height 201
click at [449, 44] on div "# Avoid the ogres and grab the gem. hero . moveDown ( 1 ) hero . moveDown ( 1 )…" at bounding box center [469, 125] width 96 height 201
click at [450, 44] on div "# Avoid the ogres and grab the gem. hero . moveDown ( 1 ) hero . moveDown ( 1 )…" at bounding box center [469, 125] width 96 height 201
type textarea "hero.moveRight(1)"
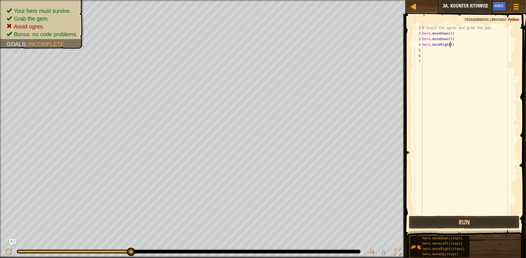
scroll to position [2, 2]
click at [434, 54] on div "# Avoid the ogres and grab the gem. hero . moveDown ( 1 ) hero . moveDown ( 1 )…" at bounding box center [469, 125] width 96 height 201
click at [434, 50] on div "# Avoid the ogres and grab the gem. hero . moveDown ( 1 ) hero . moveDown ( 1 )…" at bounding box center [469, 125] width 96 height 201
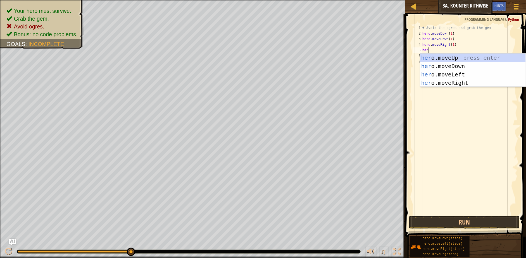
type textarea "hero"
click at [448, 55] on div "hero .moveUp press enter hero .moveDown press enter hero .moveLeft press enter …" at bounding box center [473, 79] width 106 height 50
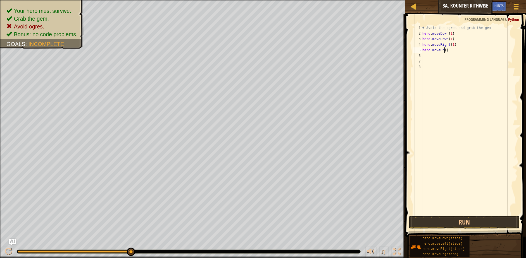
click at [445, 49] on div "# Avoid the ogres and grab the gem. hero . moveDown ( 1 ) hero . moveDown ( 1 )…" at bounding box center [469, 125] width 96 height 201
type textarea "hero.moveUp(1)"
click at [442, 61] on div "# Avoid the ogres and grab the gem. hero . moveDown ( 1 ) hero . moveDown ( 1 )…" at bounding box center [469, 125] width 96 height 201
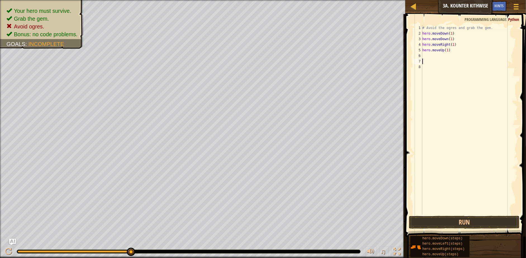
click at [442, 55] on div "# Avoid the ogres and grab the gem. hero . moveDown ( 1 ) hero . moveDown ( 1 )…" at bounding box center [469, 125] width 96 height 201
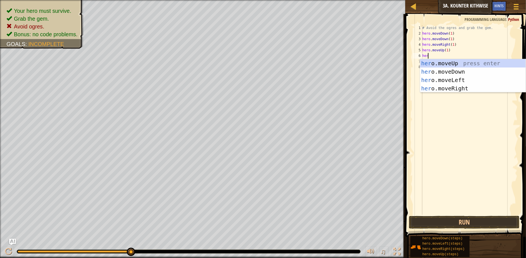
type textarea "hero"
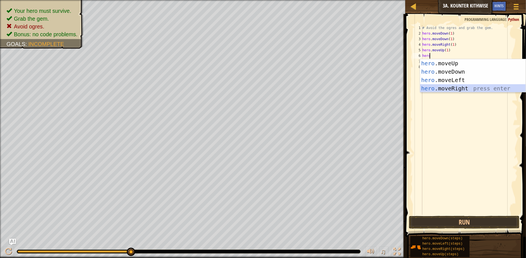
click at [449, 88] on div "hero .moveUp press enter hero .moveDown press enter hero .moveLeft press enter …" at bounding box center [473, 84] width 106 height 50
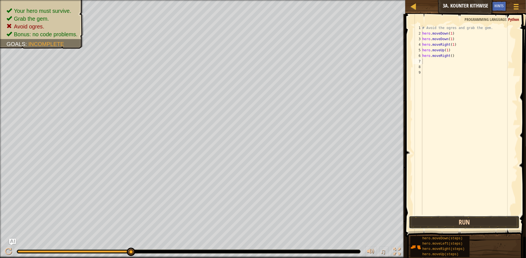
click at [448, 219] on button "Run" at bounding box center [464, 222] width 111 height 13
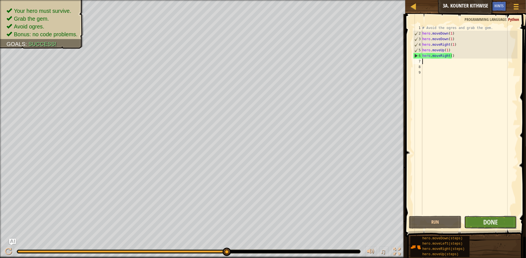
click at [497, 225] on button "Done" at bounding box center [490, 222] width 52 height 13
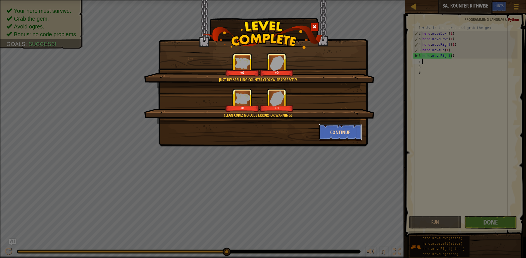
click at [341, 134] on button "Continue" at bounding box center [339, 132] width 43 height 17
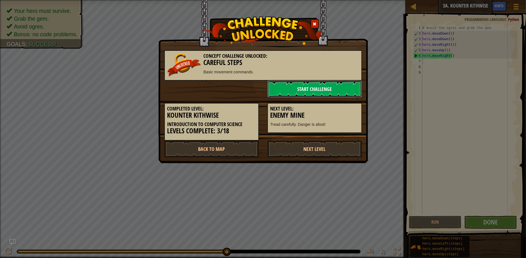
click at [348, 84] on link "Start Challenge" at bounding box center [314, 89] width 95 height 17
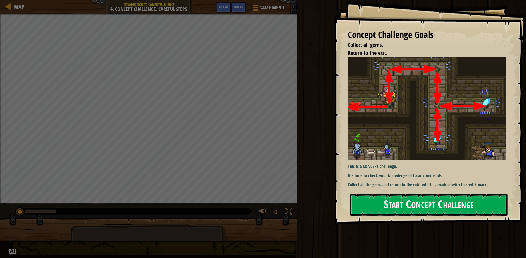
drag, startPoint x: 427, startPoint y: 183, endPoint x: 423, endPoint y: 187, distance: 5.8
click at [423, 187] on div "This is a CONCEPT challenge. It's time to check your knowledge of basic command…" at bounding box center [429, 122] width 163 height 131
click at [419, 190] on div "Concept Challenge Goals Collect all gems. Return to the exit. This is a CONCEPT…" at bounding box center [430, 112] width 192 height 225
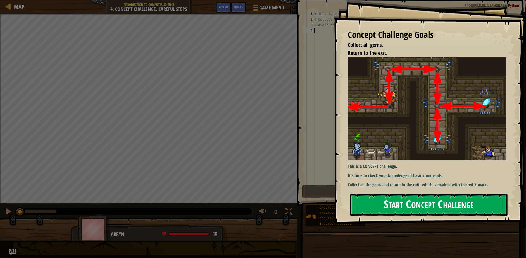
click at [416, 199] on button "Start Concept Challenge" at bounding box center [428, 205] width 157 height 22
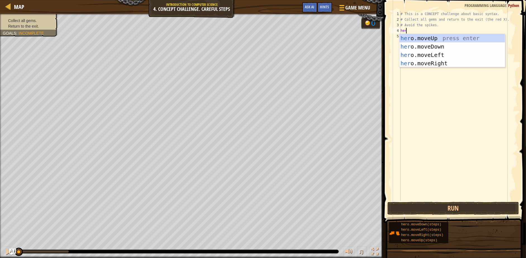
type textarea "hero"
click at [403, 38] on div "hero .moveUp press enter hero .moveDown press enter hero .moveLeft press enter …" at bounding box center [452, 59] width 106 height 50
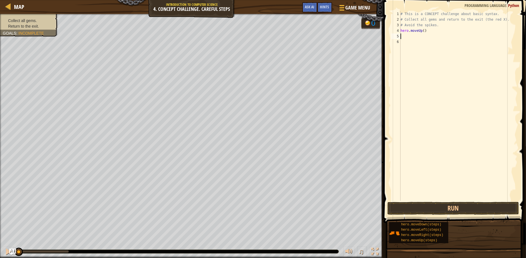
click at [408, 36] on div "# This is a CONCEPT challenge about basic syntax. # Collect all gems and return…" at bounding box center [458, 111] width 118 height 201
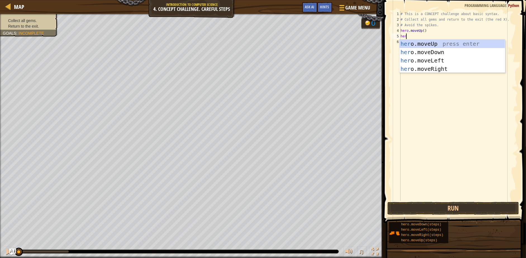
type textarea "hero"
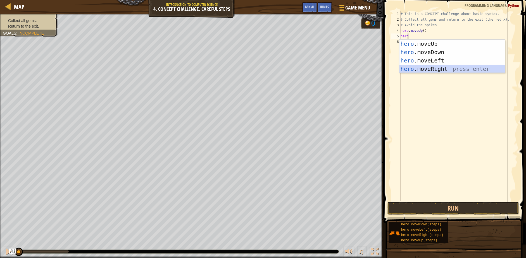
click at [439, 69] on div "hero .moveUp press enter hero .moveDown press enter hero .moveLeft press enter …" at bounding box center [452, 65] width 106 height 50
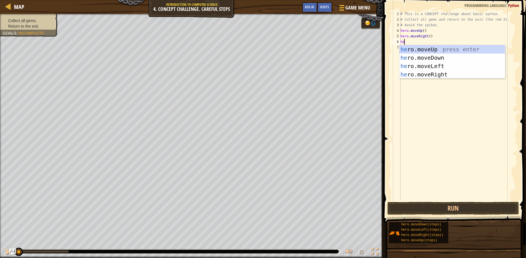
type textarea "hero"
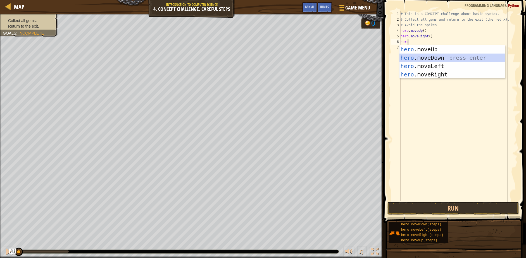
click at [439, 58] on div "hero .moveUp press enter hero .moveDown press enter hero .moveLeft press enter …" at bounding box center [452, 70] width 106 height 50
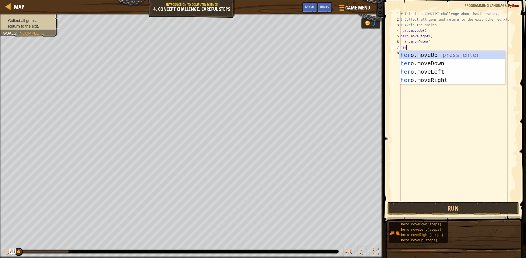
type textarea "hero"
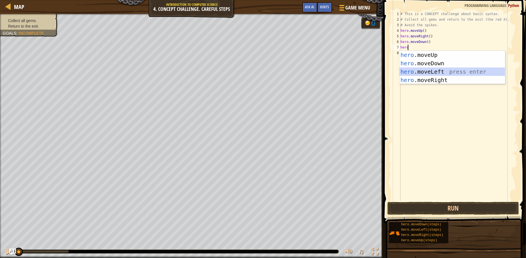
click at [413, 70] on div "hero .moveUp press enter hero .moveDown press enter hero .moveLeft press enter …" at bounding box center [452, 76] width 106 height 50
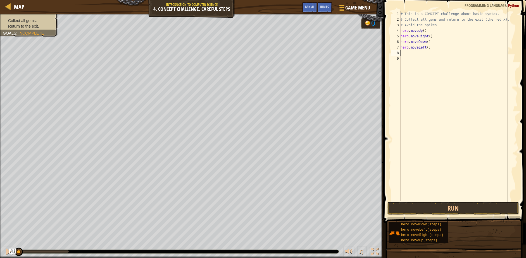
click at [424, 48] on div "# This is a CONCEPT challenge about basic syntax. # Collect all gems and return…" at bounding box center [458, 111] width 118 height 201
type textarea "hero.moveLeft()"
drag, startPoint x: 433, startPoint y: 49, endPoint x: 398, endPoint y: 47, distance: 34.4
click at [398, 47] on div "hero.moveLeft() 1 2 3 4 5 6 7 8 9 # This is a CONCEPT challenge about basic syn…" at bounding box center [453, 106] width 127 height 190
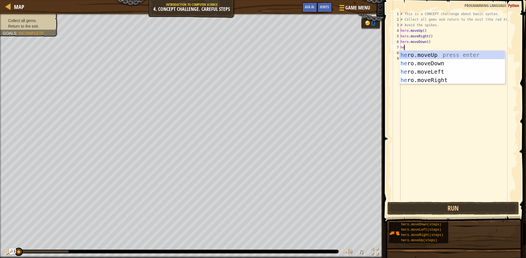
type textarea "hero"
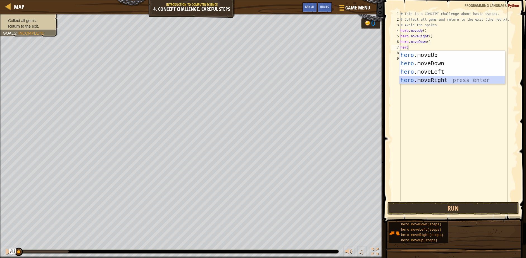
click at [430, 81] on div "hero .moveUp press enter hero .moveDown press enter hero .moveLeft press enter …" at bounding box center [452, 76] width 106 height 50
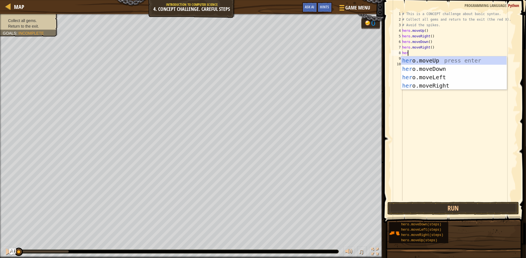
type textarea "hero"
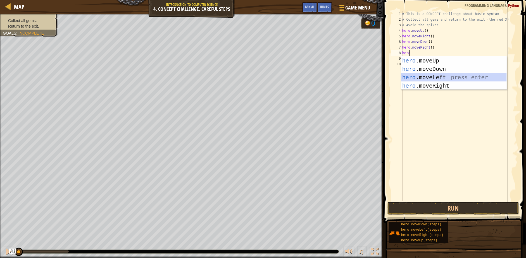
click at [439, 76] on div "hero .moveUp press enter hero .moveDown press enter hero .moveLeft press enter …" at bounding box center [454, 81] width 106 height 50
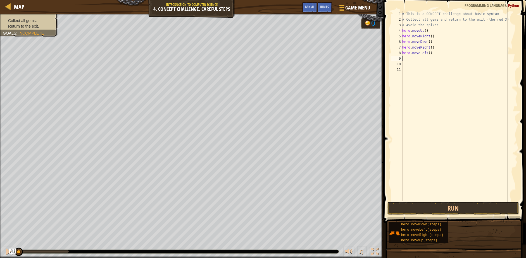
click at [432, 62] on div "# This is a CONCEPT challenge about basic syntax. # Collect all gems and return…" at bounding box center [459, 111] width 116 height 201
click at [432, 60] on div "# This is a CONCEPT challenge about basic syntax. # Collect all gems and return…" at bounding box center [459, 111] width 116 height 201
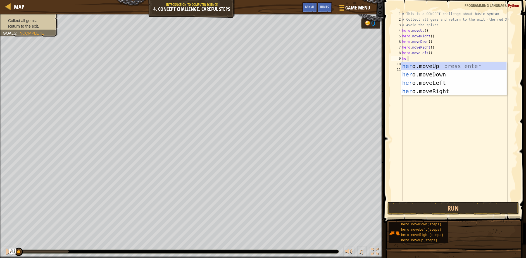
type textarea "hero"
click at [431, 70] on div "hero .moveUp press enter hero .moveDown press enter hero .moveLeft press enter …" at bounding box center [454, 87] width 106 height 50
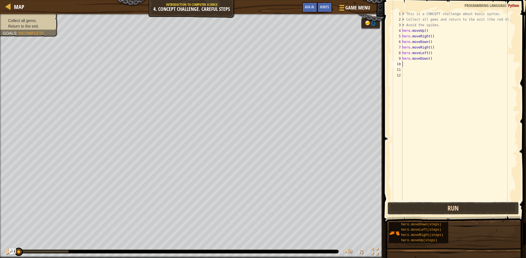
click at [457, 212] on button "Run" at bounding box center [453, 208] width 132 height 13
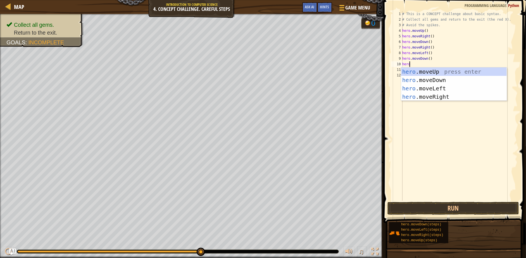
click at [413, 64] on div "# This is a CONCEPT challenge about basic syntax. # Collect all gems and return…" at bounding box center [459, 111] width 116 height 201
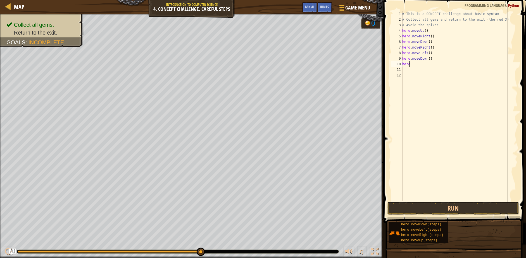
type textarea "hero."
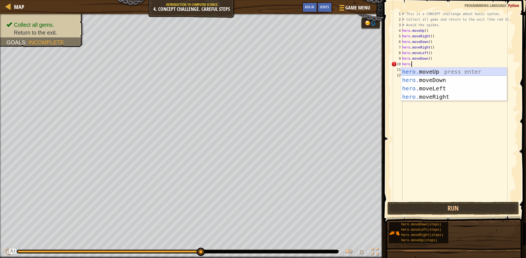
click at [416, 71] on div "hero. moveUp press enter hero. moveDown press enter hero. moveLeft press enter …" at bounding box center [454, 93] width 106 height 50
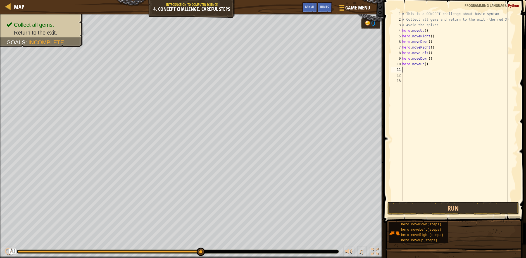
scroll to position [2, 0]
click at [424, 64] on div "# This is a CONCEPT challenge about basic syntax. # Collect all gems and return…" at bounding box center [459, 111] width 116 height 201
type textarea "hero.moveUp(2)"
click at [418, 73] on div "# This is a CONCEPT challenge about basic syntax. # Collect all gems and return…" at bounding box center [459, 111] width 116 height 201
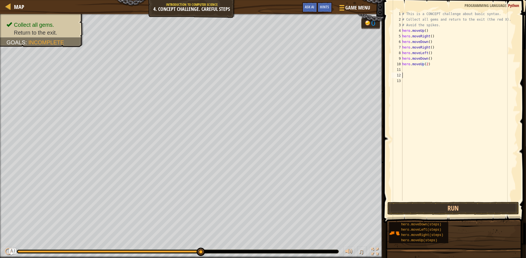
scroll to position [2, 0]
click at [418, 71] on div "# This is a CONCEPT challenge about basic syntax. # Collect all gems and return…" at bounding box center [459, 111] width 116 height 201
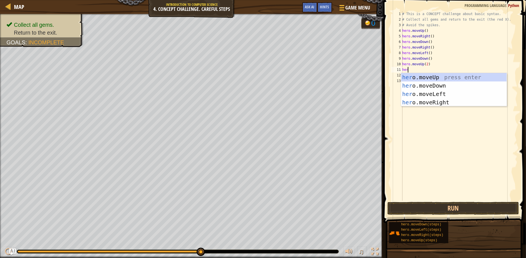
type textarea "hero"
click at [419, 92] on div "hero .moveUp press enter hero .moveDown press enter hero .moveLeft press enter …" at bounding box center [454, 98] width 106 height 50
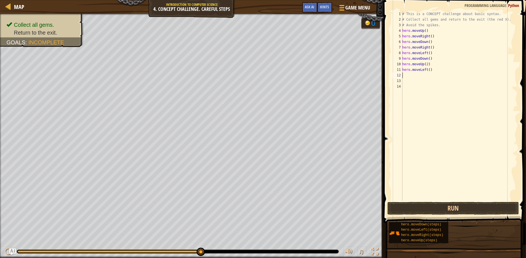
click at [418, 76] on div "# This is a CONCEPT challenge about basic syntax. # Collect all gems and return…" at bounding box center [459, 111] width 116 height 201
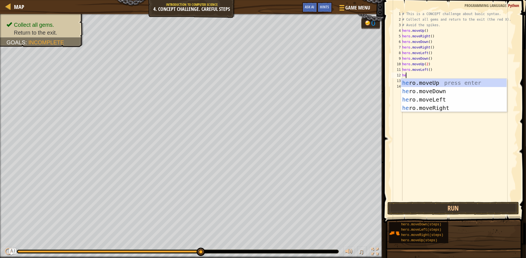
type textarea "hero"
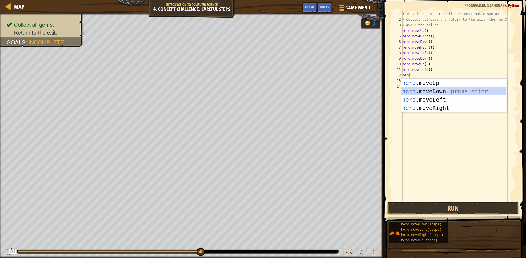
click at [425, 92] on div "hero .moveUp press enter hero .moveDown press enter hero .moveLeft press enter …" at bounding box center [454, 104] width 106 height 50
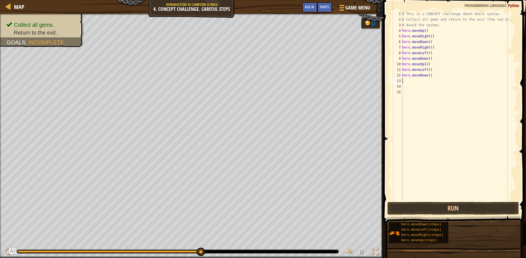
click at [408, 79] on div "# This is a CONCEPT challenge about basic syntax. # Collect all gems and return…" at bounding box center [459, 111] width 116 height 201
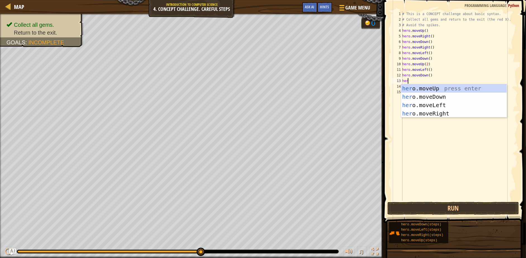
type textarea "hero"
click at [420, 106] on div "hero .moveUp press enter hero .moveDown press enter hero .moveLeft press enter …" at bounding box center [454, 109] width 106 height 50
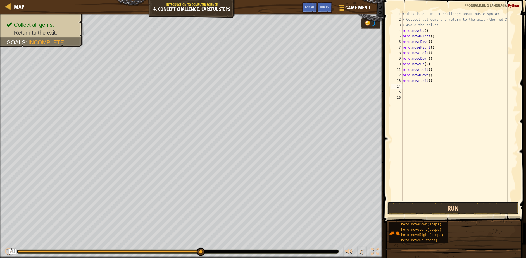
click at [447, 205] on button "Run" at bounding box center [453, 208] width 132 height 13
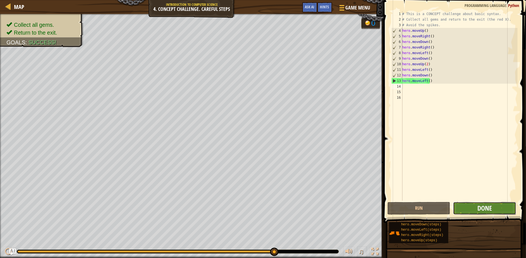
click at [486, 207] on span "Done" at bounding box center [484, 208] width 15 height 9
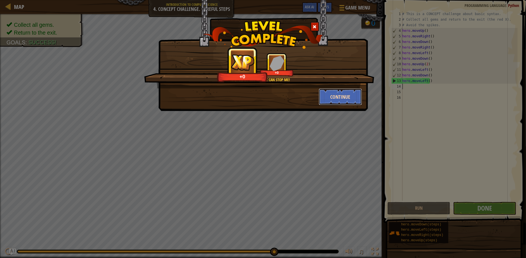
click at [323, 97] on button "Continue" at bounding box center [339, 96] width 43 height 17
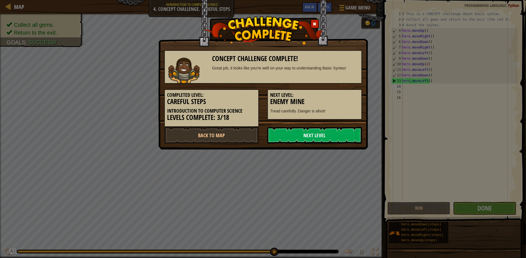
click at [303, 137] on link "Next Level" at bounding box center [314, 135] width 95 height 17
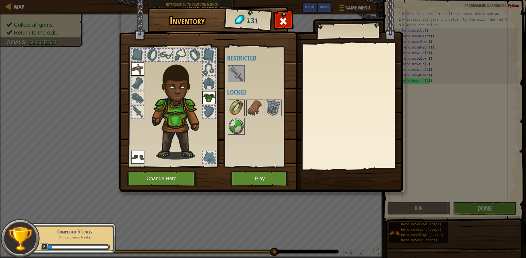
click at [239, 115] on img at bounding box center [236, 108] width 16 height 16
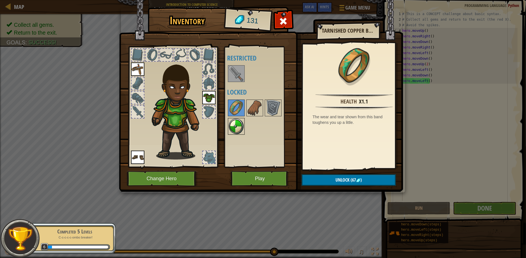
click at [239, 123] on img at bounding box center [236, 127] width 16 height 16
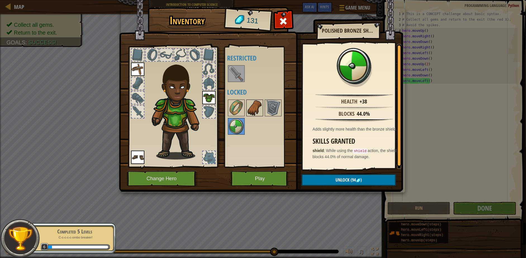
click at [253, 113] on img at bounding box center [255, 108] width 16 height 16
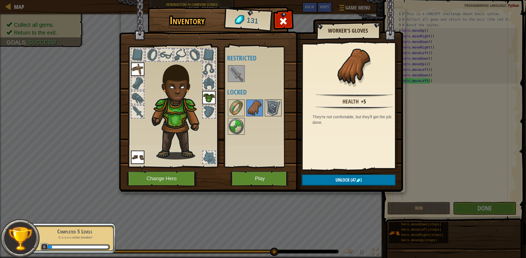
click at [267, 108] on img at bounding box center [273, 108] width 16 height 16
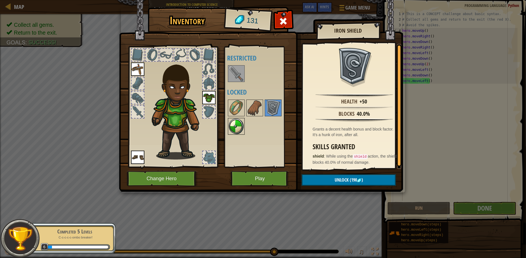
click at [235, 127] on img at bounding box center [236, 127] width 16 height 16
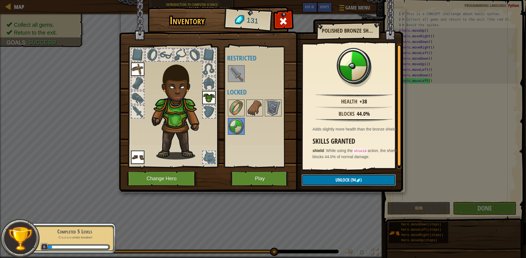
click at [342, 180] on span "Unlock" at bounding box center [343, 180] width 14 height 6
click at [340, 178] on button "Confirm" at bounding box center [348, 179] width 94 height 11
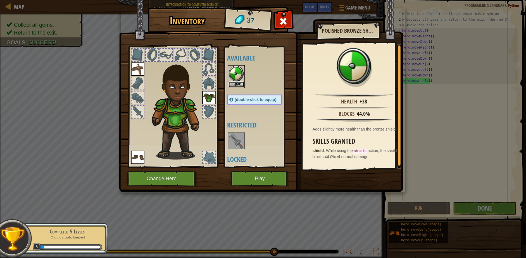
click at [233, 83] on button "Equip" at bounding box center [236, 85] width 16 height 6
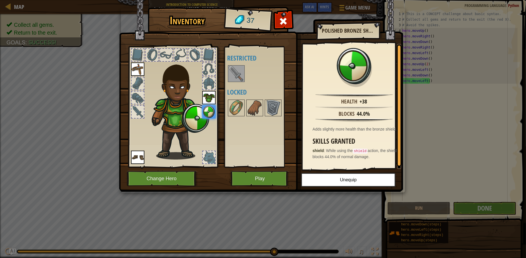
click at [212, 82] on div at bounding box center [209, 83] width 12 height 12
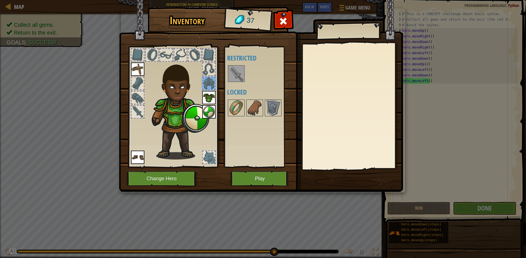
click at [205, 68] on div at bounding box center [209, 69] width 12 height 12
click at [239, 113] on img at bounding box center [236, 108] width 16 height 16
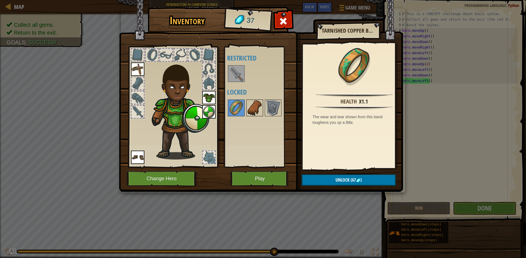
click at [251, 106] on img at bounding box center [255, 108] width 16 height 16
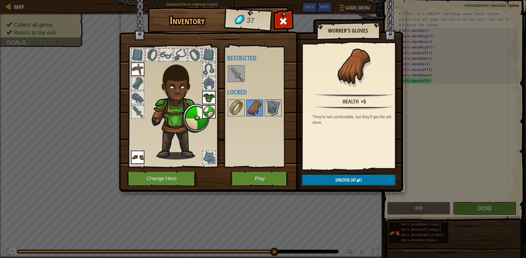
click at [273, 108] on img at bounding box center [273, 108] width 16 height 16
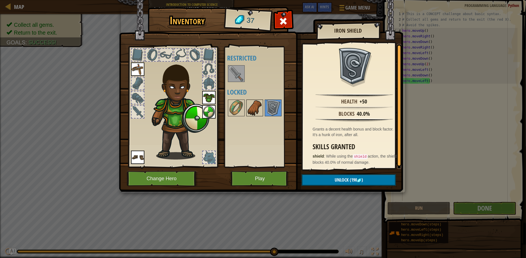
click at [262, 109] on img at bounding box center [255, 108] width 16 height 16
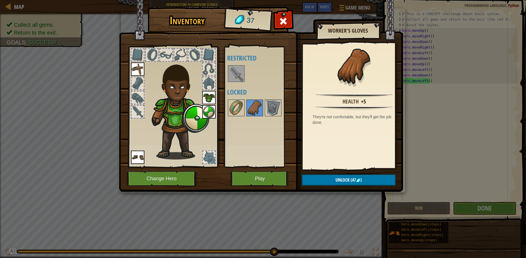
click at [245, 107] on div at bounding box center [260, 108] width 66 height 18
click at [243, 107] on img at bounding box center [236, 108] width 16 height 16
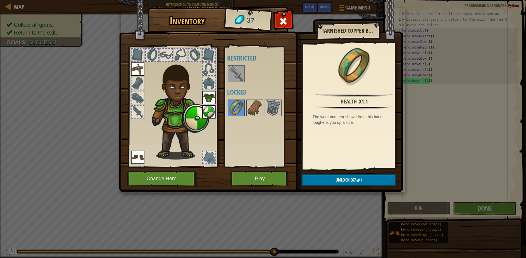
click at [138, 156] on img at bounding box center [137, 157] width 13 height 13
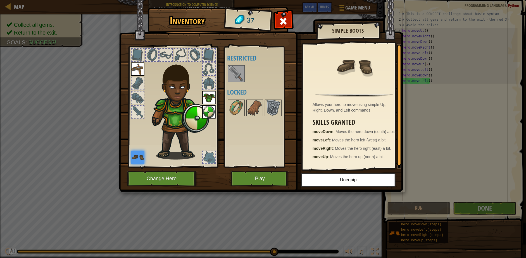
click at [208, 155] on div at bounding box center [209, 157] width 12 height 12
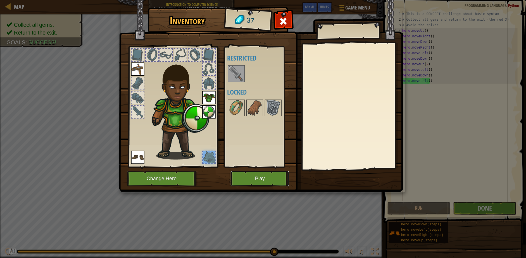
click at [263, 177] on button "Play" at bounding box center [260, 178] width 58 height 15
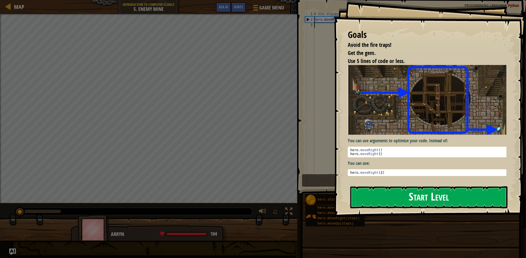
click at [414, 192] on button "Start Level" at bounding box center [428, 197] width 157 height 22
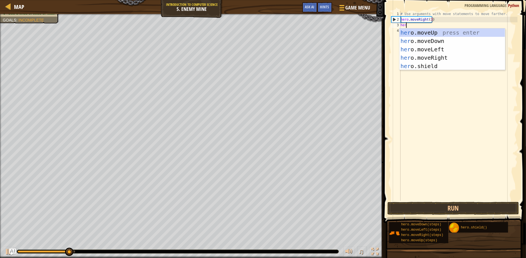
type textarea "hero"
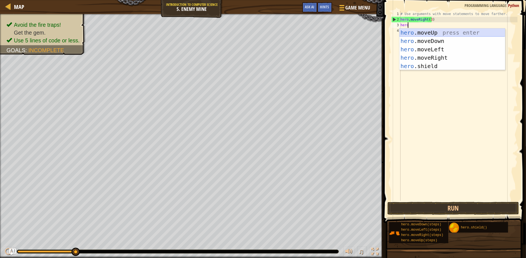
click at [441, 31] on div "hero .moveUp press enter hero .moveDown press enter hero .moveLeft press enter …" at bounding box center [452, 57] width 106 height 59
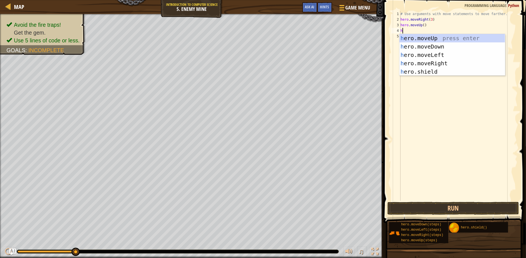
scroll to position [2, 0]
type textarea "her"
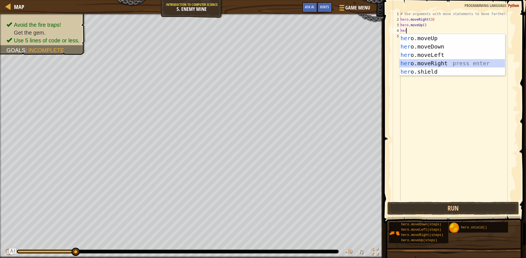
click at [439, 61] on div "her o.moveUp press enter her o.moveDown press enter her o.moveLeft press enter …" at bounding box center [452, 63] width 106 height 59
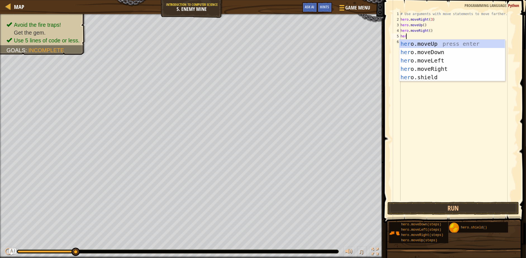
type textarea "hero"
click at [424, 50] on div "hero .moveUp press enter hero .moveDown press enter hero .moveLeft press enter …" at bounding box center [452, 69] width 106 height 59
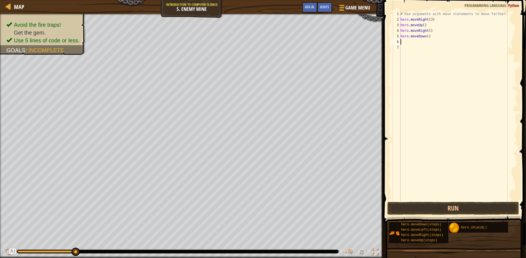
click at [425, 37] on div "# Use arguments with move statements to move farther. hero . moveRight ( 3 ) he…" at bounding box center [458, 111] width 118 height 201
click at [425, 36] on div "# Use arguments with move statements to move farther. hero . moveRight ( 3 ) he…" at bounding box center [458, 111] width 118 height 201
type textarea "hero.moveDown(3)"
click at [429, 52] on div "# Use arguments with move statements to move farther. hero . moveRight ( 3 ) he…" at bounding box center [458, 111] width 118 height 201
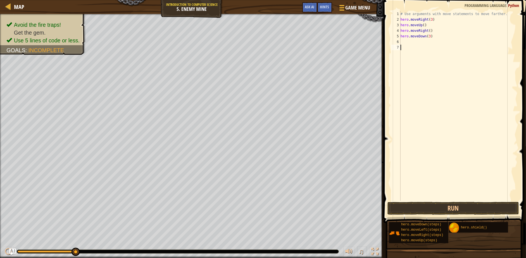
scroll to position [2, 0]
click at [414, 51] on div "# Use arguments with move statements to move farther. hero . moveRight ( 3 ) he…" at bounding box center [458, 111] width 118 height 201
click at [413, 44] on div "# Use arguments with move statements to move farther. hero . moveRight ( 3 ) he…" at bounding box center [458, 106] width 118 height 190
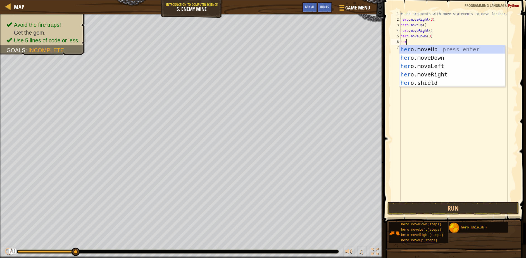
type textarea "hero"
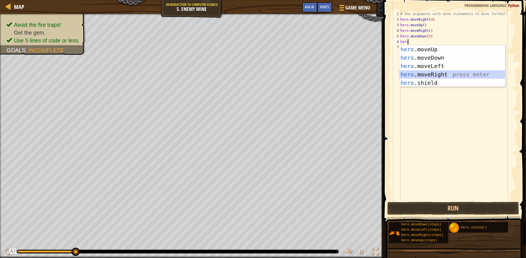
click at [454, 74] on div "hero .moveUp press enter hero .moveDown press enter hero .moveLeft press enter …" at bounding box center [452, 74] width 106 height 59
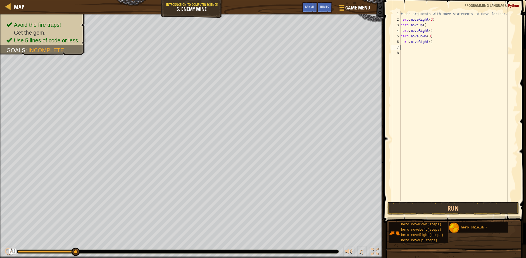
click at [428, 42] on div "# Use arguments with move statements to move farther. hero . moveRight ( 3 ) he…" at bounding box center [458, 111] width 118 height 201
type textarea "hero.moveRight(2)"
click at [454, 201] on span at bounding box center [455, 103] width 147 height 239
click at [454, 206] on button "Run" at bounding box center [453, 208] width 132 height 13
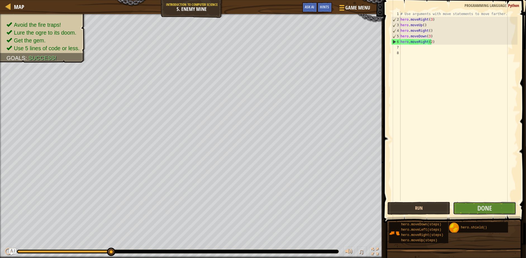
click at [453, 206] on button "Done" at bounding box center [484, 208] width 63 height 13
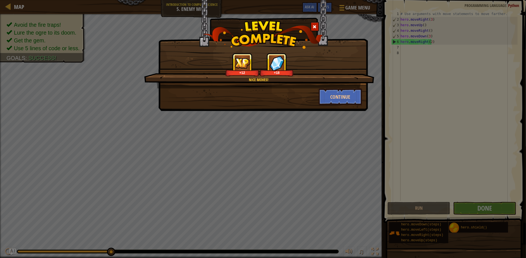
click at [354, 86] on div "Nice moves! +12 +18" at bounding box center [259, 70] width 230 height 35
click at [352, 94] on button "Continue" at bounding box center [339, 96] width 43 height 17
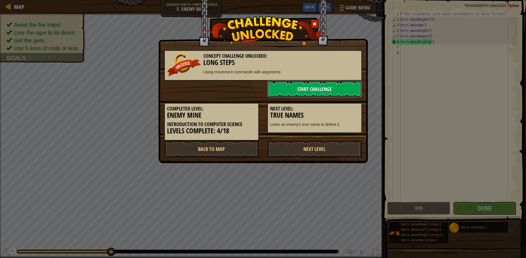
click at [348, 94] on link "Start Challenge" at bounding box center [314, 89] width 95 height 17
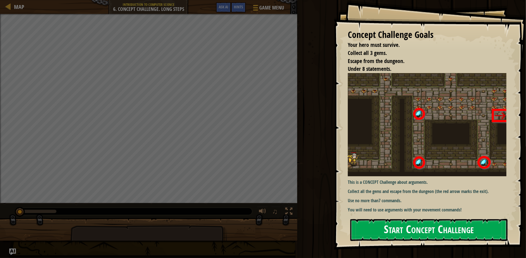
click at [424, 219] on button "Start Concept Challenge" at bounding box center [428, 230] width 157 height 22
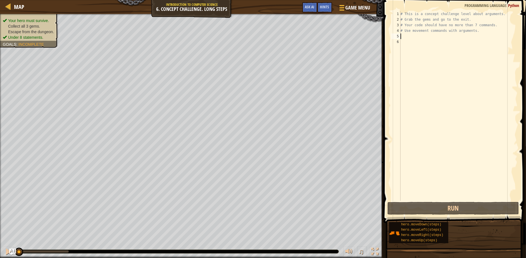
click at [432, 35] on div "# This is a concept challenge level about arguments. # Grab the gems and go to …" at bounding box center [458, 111] width 118 height 201
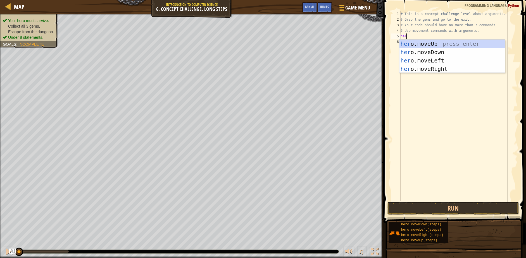
type textarea "hero"
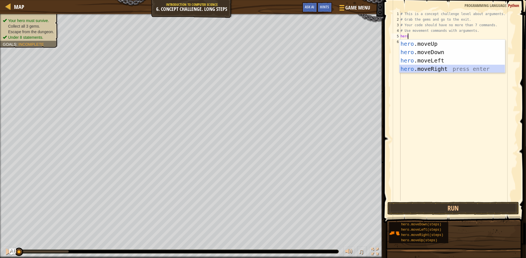
click at [439, 69] on div "hero .moveUp press enter hero .moveDown press enter hero .moveLeft press enter …" at bounding box center [452, 65] width 106 height 50
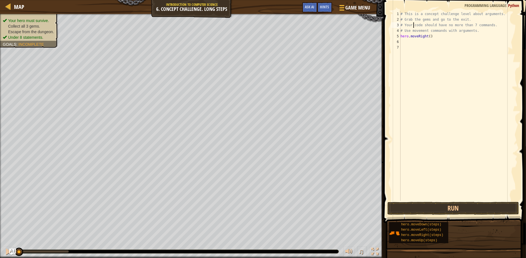
click at [413, 23] on div "# This is a concept challenge level about arguments. # Grab the gems and go to …" at bounding box center [458, 111] width 118 height 201
drag, startPoint x: 471, startPoint y: 33, endPoint x: 433, endPoint y: 30, distance: 38.3
click at [410, 32] on div "# This is a concept challenge level about arguments. # Grab the gems and go to …" at bounding box center [458, 111] width 118 height 201
type textarea "#"
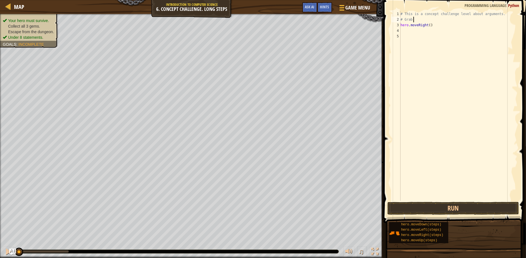
type textarea "#"
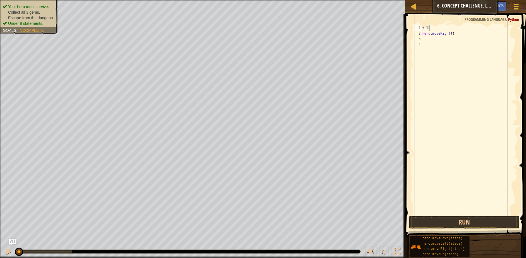
type textarea "#"
drag, startPoint x: 462, startPoint y: 31, endPoint x: 422, endPoint y: 33, distance: 40.2
click at [422, 33] on div "1 2 3 4 hero . moveRight ( ) הההההההההההההההההההההההההההההההההההההההההההההההההה…" at bounding box center [465, 120] width 106 height 190
type textarea "hero.moveRight()"
